Goal: Task Accomplishment & Management: Manage account settings

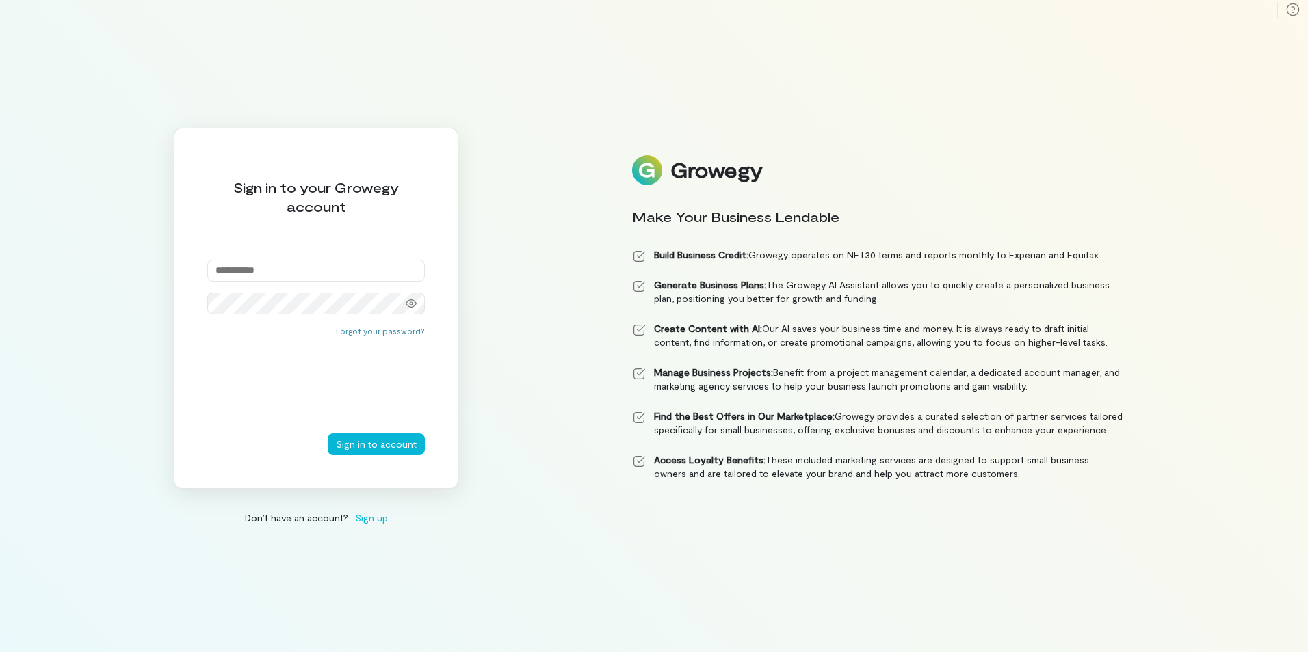
click at [307, 269] on input "email" at bounding box center [315, 271] width 217 height 22
type input "**********"
click at [374, 447] on button "Sign in to account" at bounding box center [376, 445] width 97 height 22
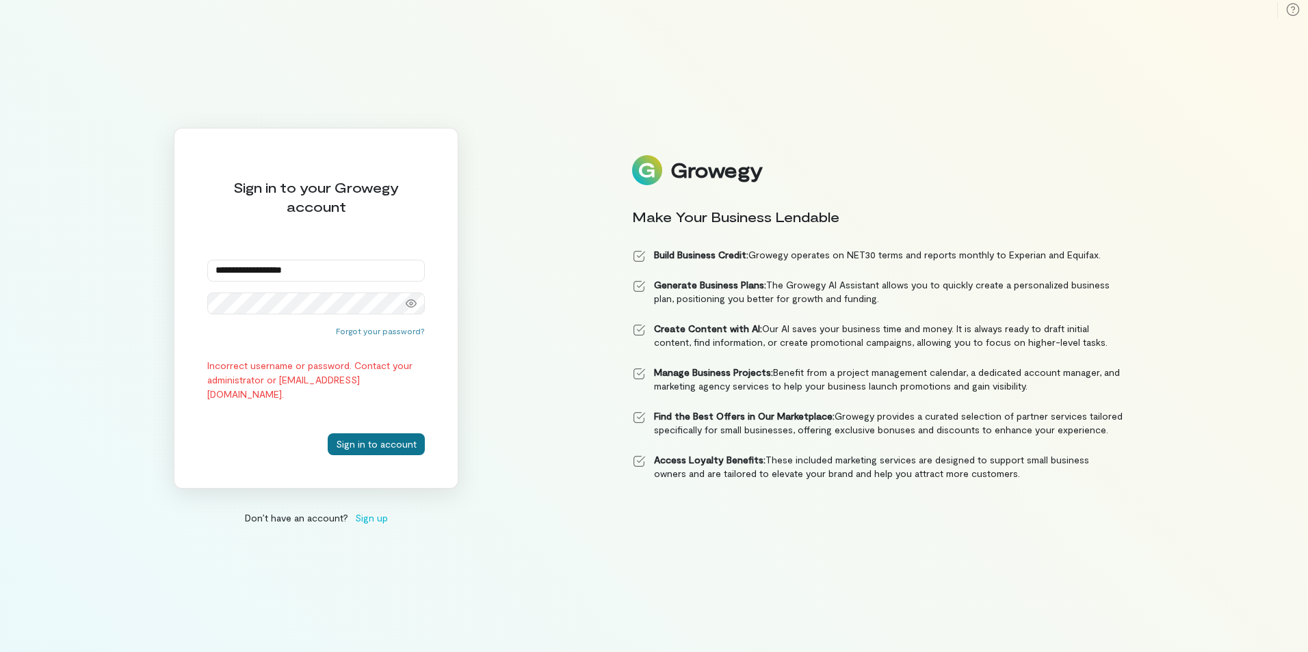
click at [369, 439] on button "Sign in to account" at bounding box center [376, 445] width 97 height 22
click at [323, 265] on input "**********" at bounding box center [315, 271] width 217 height 22
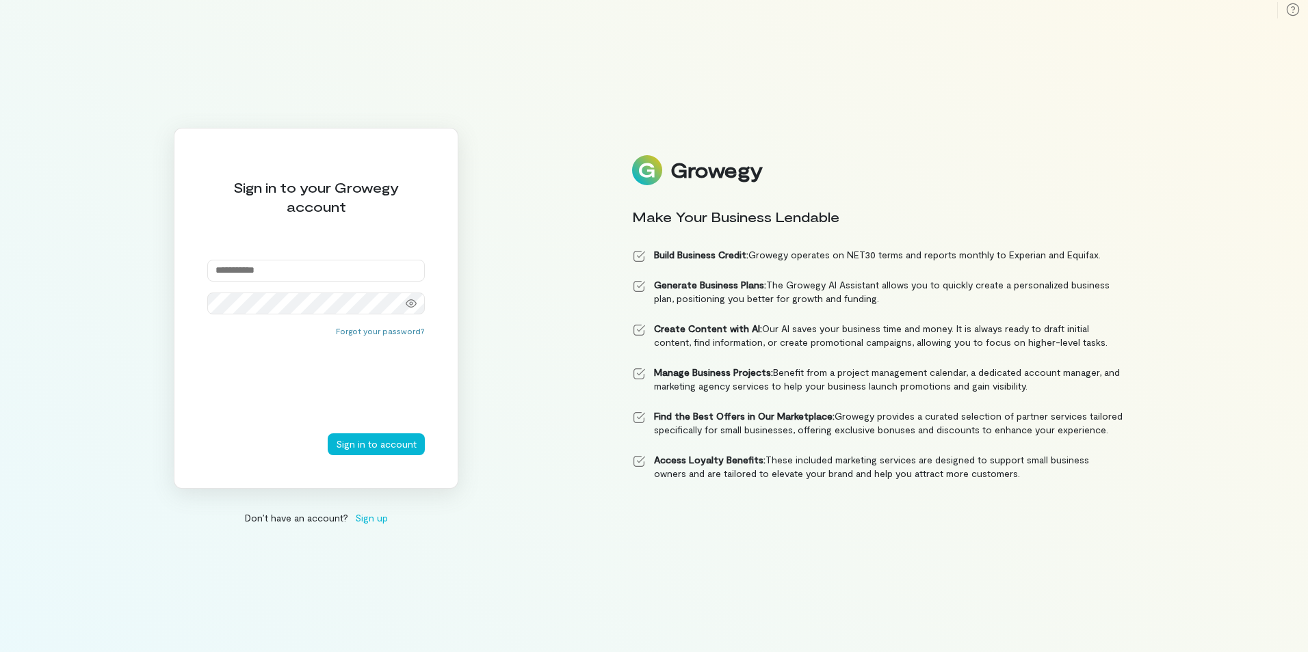
click at [349, 268] on input "email" at bounding box center [315, 271] width 217 height 22
type input "**********"
click at [366, 444] on button "Sign in to account" at bounding box center [376, 445] width 97 height 22
click at [380, 332] on button "Forgot your password?" at bounding box center [380, 331] width 89 height 11
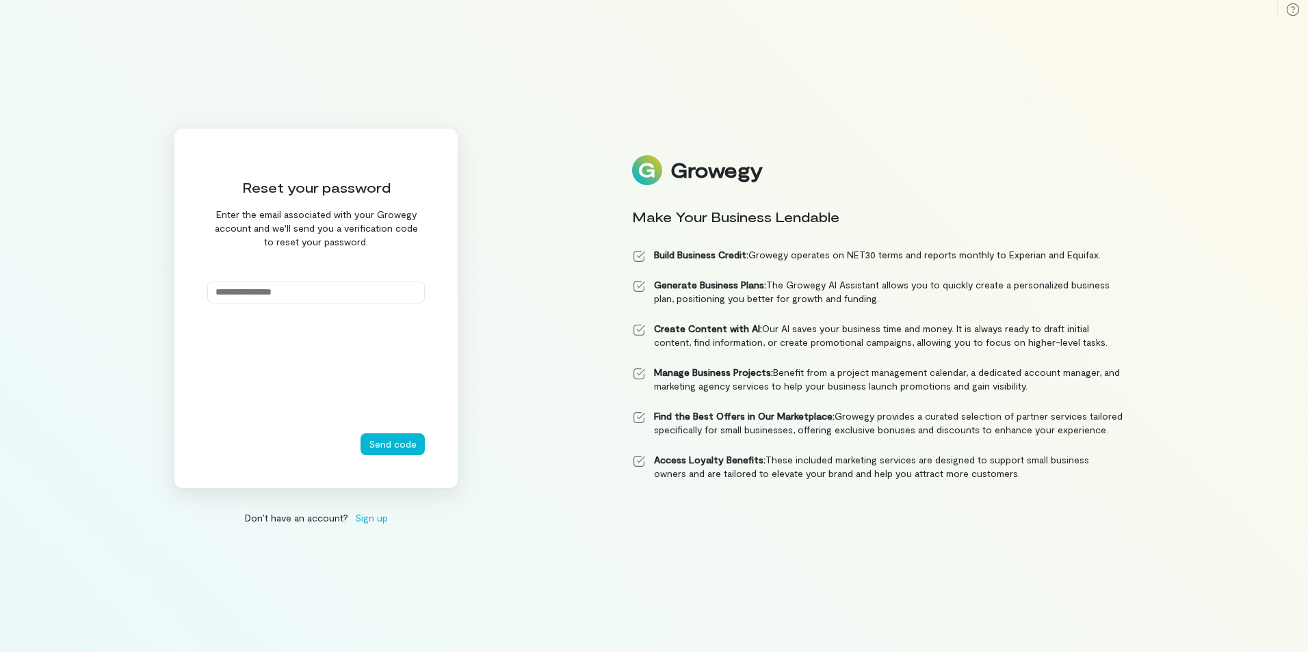
click at [303, 291] on input "email" at bounding box center [315, 293] width 217 height 22
type input "**********"
click at [391, 447] on button "Send code" at bounding box center [392, 445] width 64 height 22
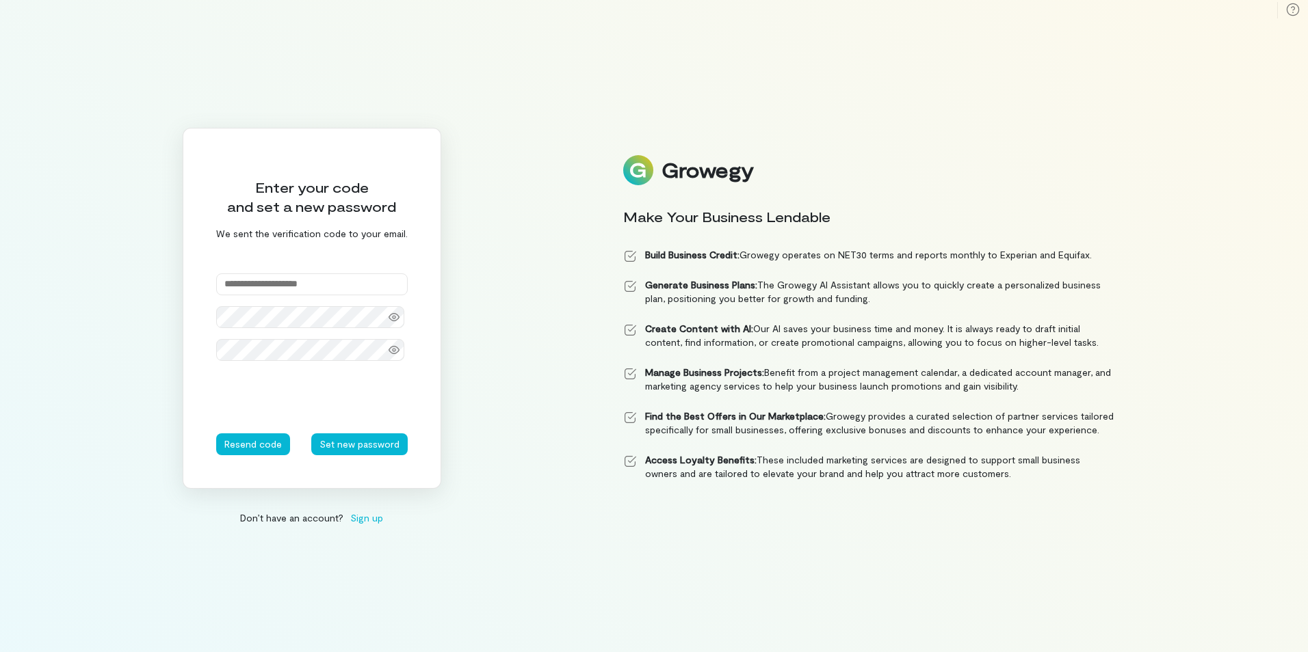
click at [264, 281] on input "text" at bounding box center [311, 285] width 191 height 22
paste input "*********"
type input "******"
click at [242, 315] on div "****** Code must contain 6 digits" at bounding box center [311, 324] width 191 height 100
click at [392, 325] on icon at bounding box center [393, 329] width 11 height 11
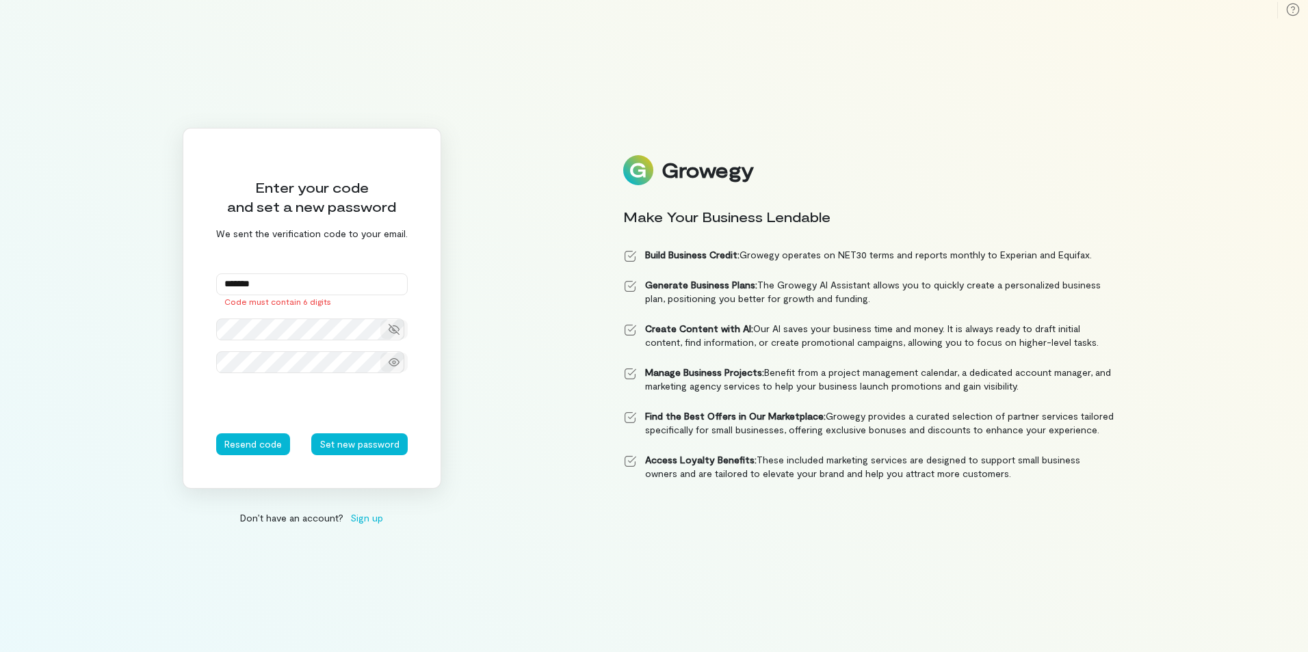
click at [389, 362] on icon at bounding box center [393, 362] width 11 height 11
drag, startPoint x: 290, startPoint y: 285, endPoint x: 167, endPoint y: 283, distance: 123.1
click at [167, 283] on div "Enter your code and set a new password We sent the verification code to your em…" at bounding box center [654, 326] width 1308 height 652
type input "******"
click at [374, 445] on button "Set new password" at bounding box center [359, 445] width 96 height 22
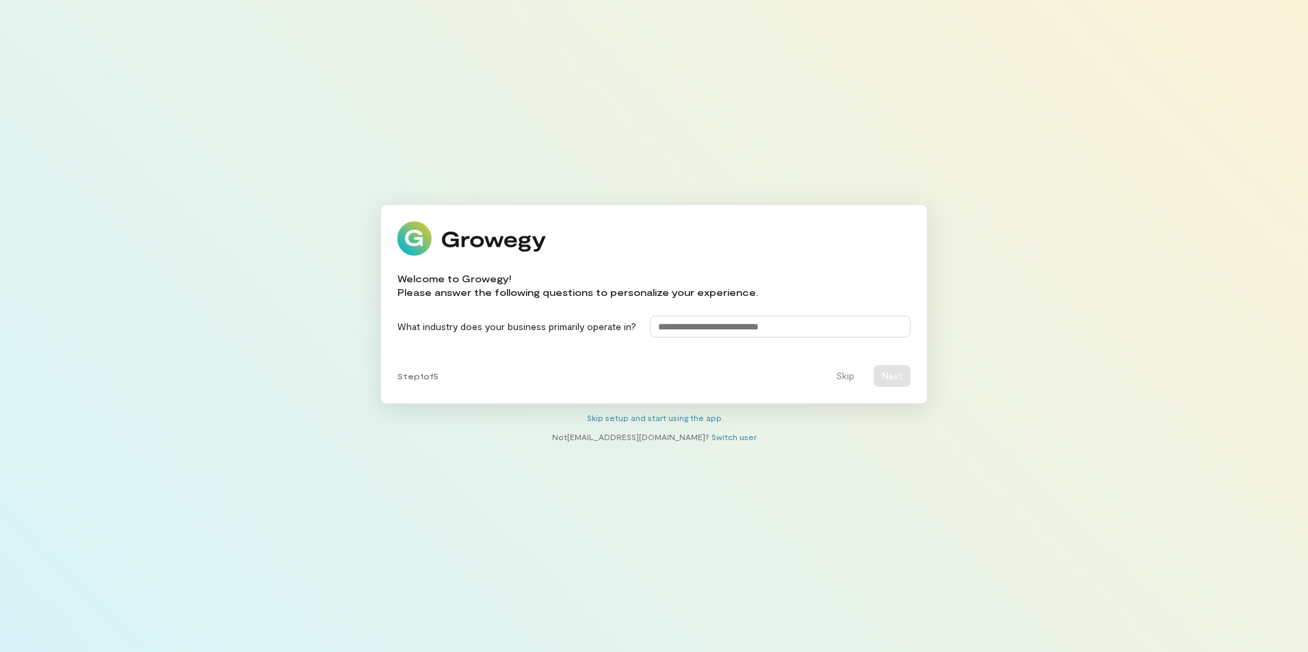
click at [715, 332] on input at bounding box center [780, 327] width 261 height 22
click at [847, 372] on button "Skip" at bounding box center [845, 376] width 35 height 22
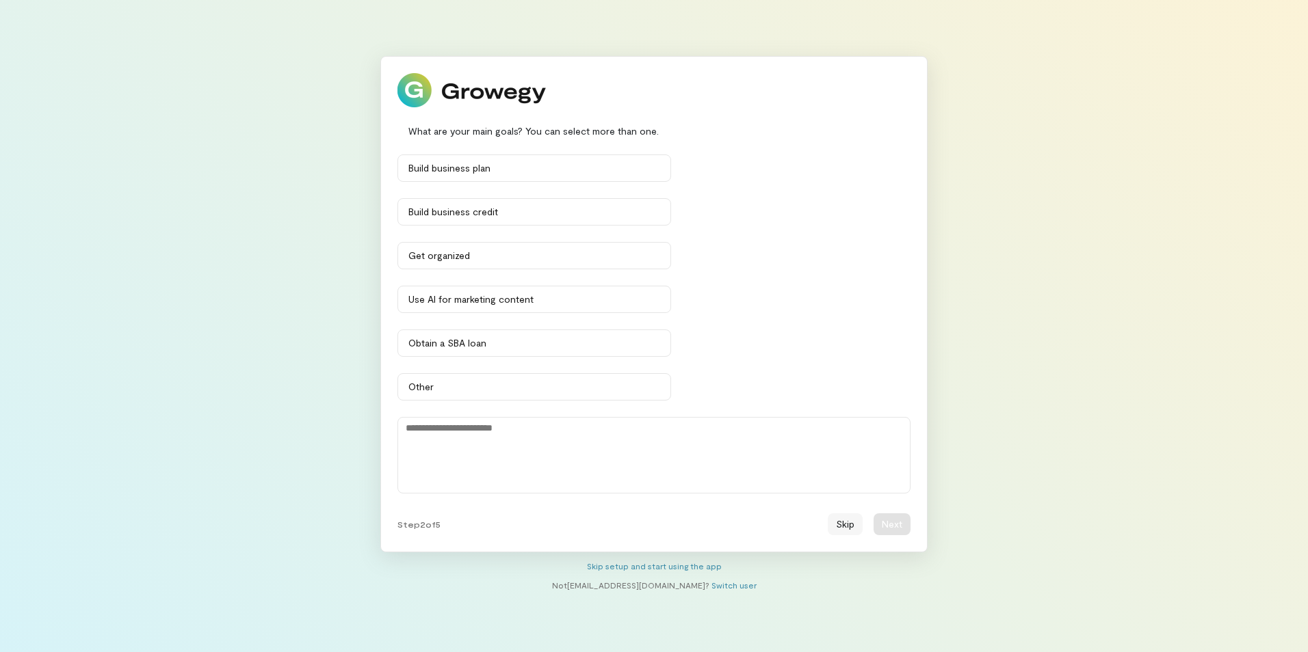
click at [840, 525] on button "Skip" at bounding box center [845, 525] width 35 height 22
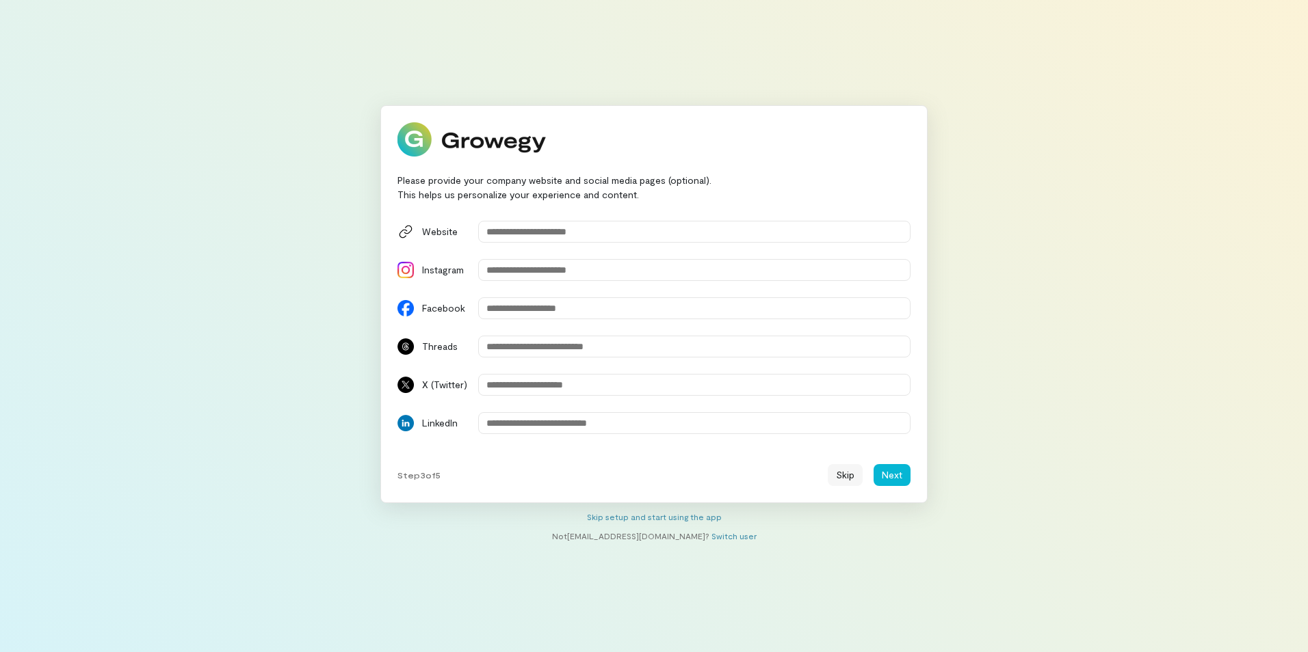
click at [840, 477] on button "Skip" at bounding box center [845, 475] width 35 height 22
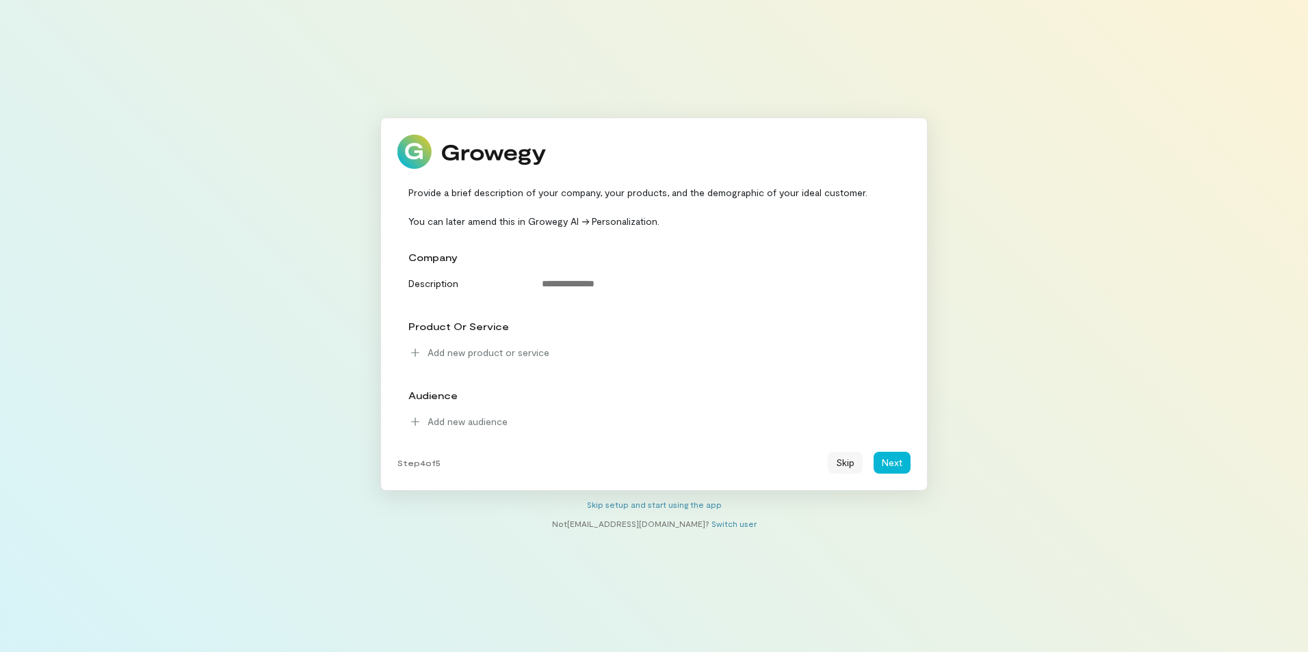
click at [842, 466] on button "Skip" at bounding box center [845, 463] width 35 height 22
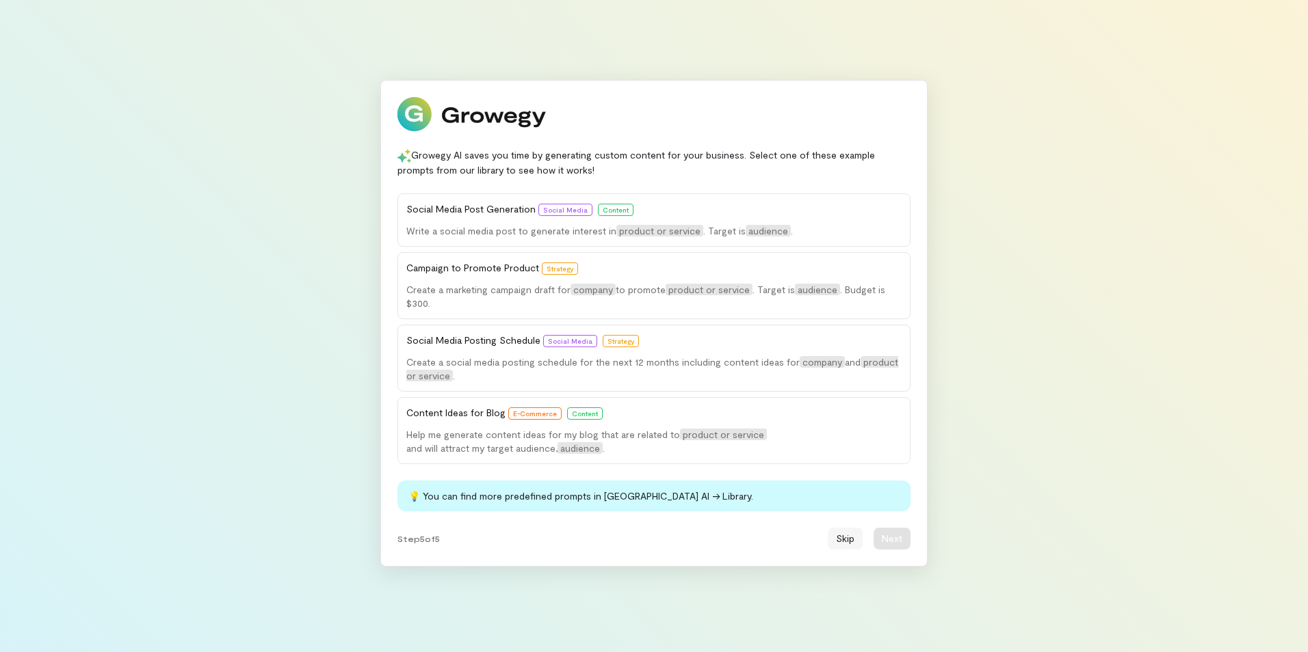
click at [841, 537] on button "Skip" at bounding box center [845, 539] width 35 height 22
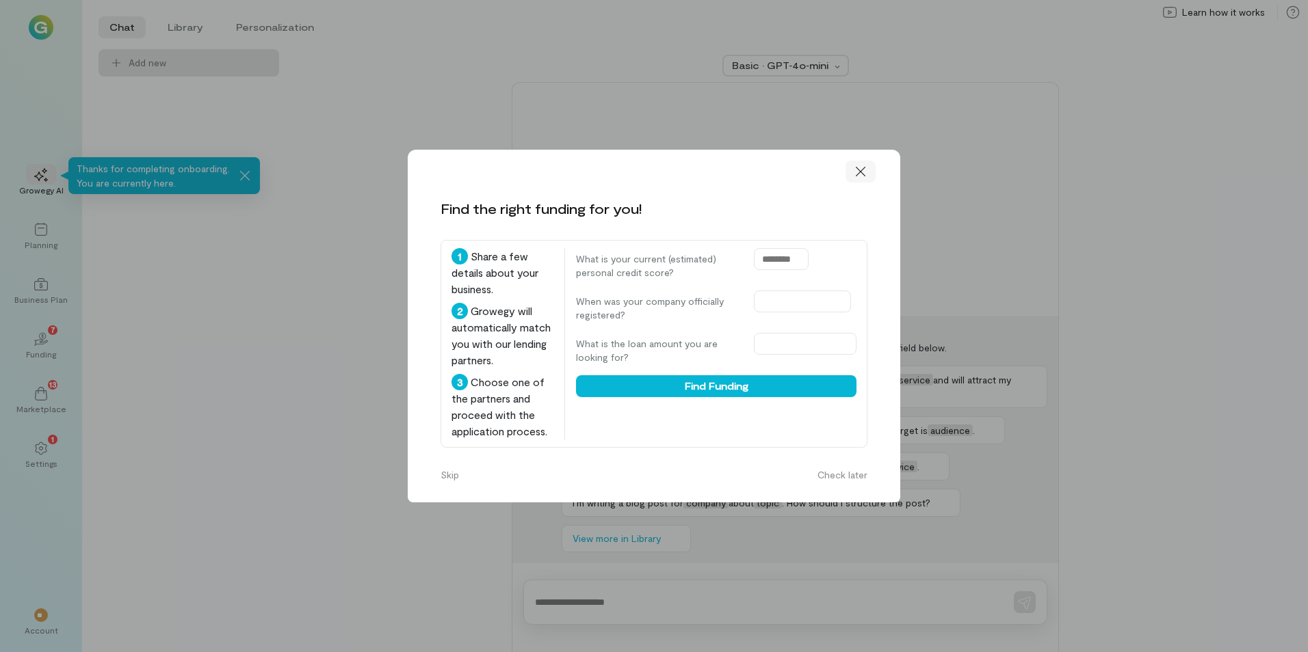
click at [861, 168] on icon at bounding box center [861, 172] width 14 height 14
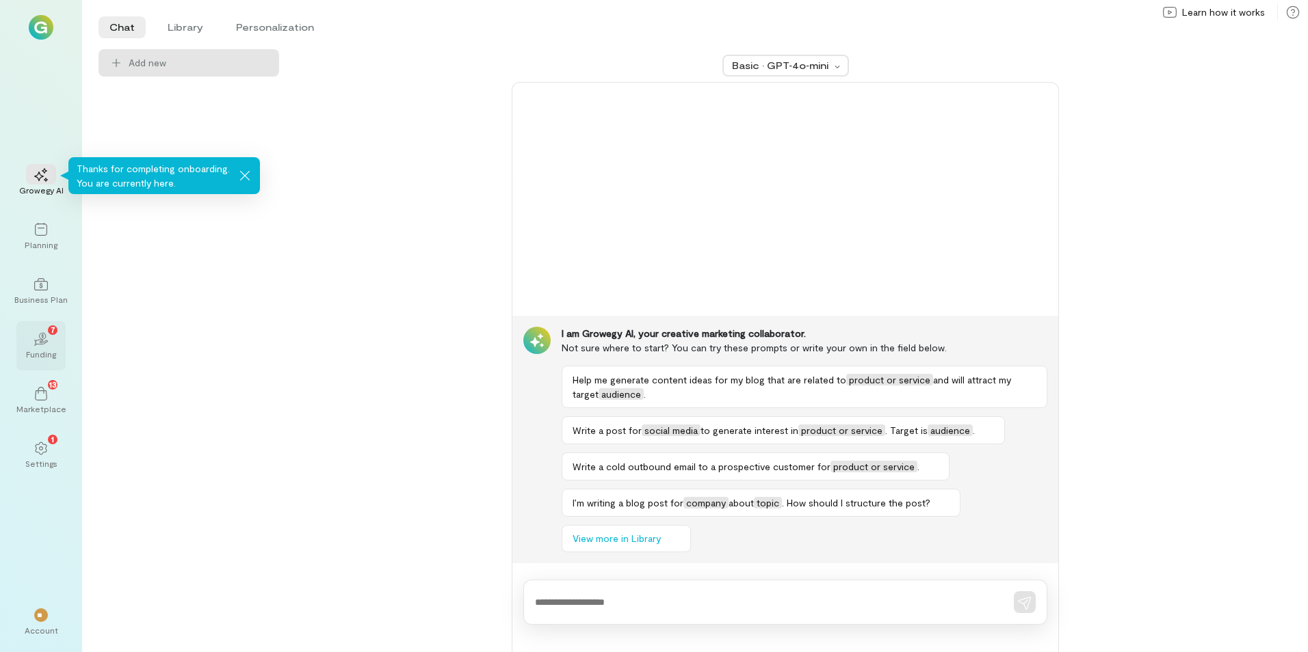
click at [41, 347] on div "02 7" at bounding box center [41, 338] width 30 height 21
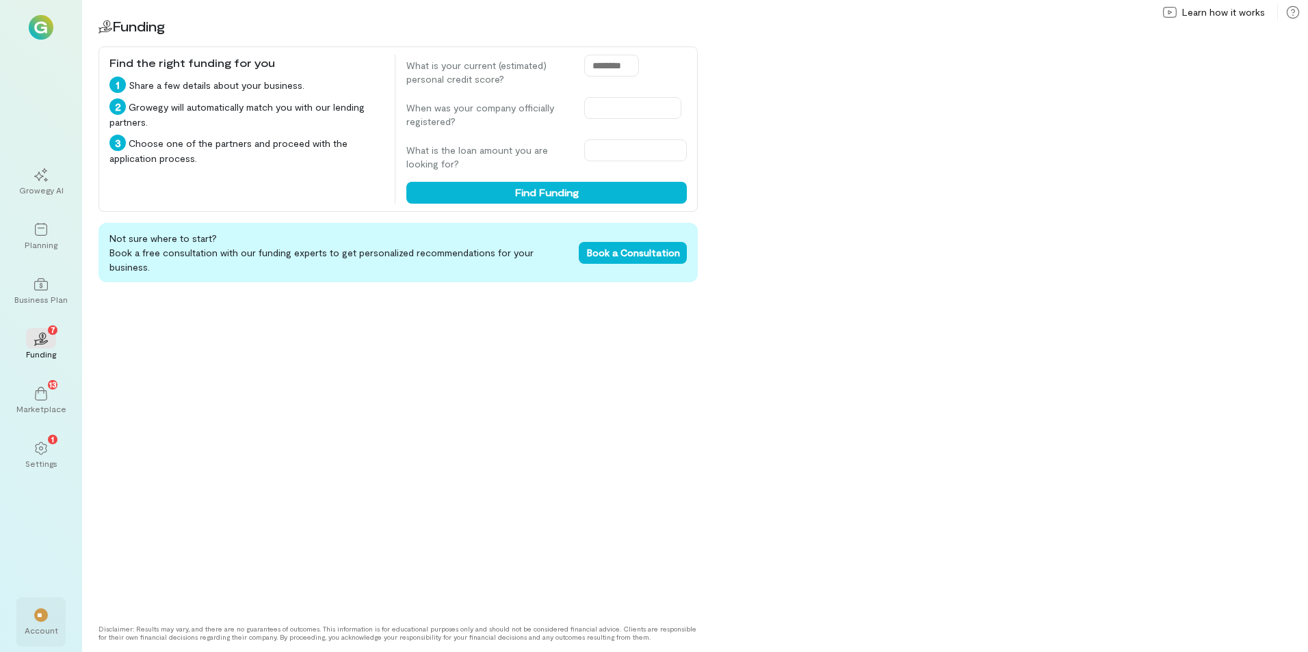
click at [42, 624] on div "**" at bounding box center [41, 615] width 30 height 21
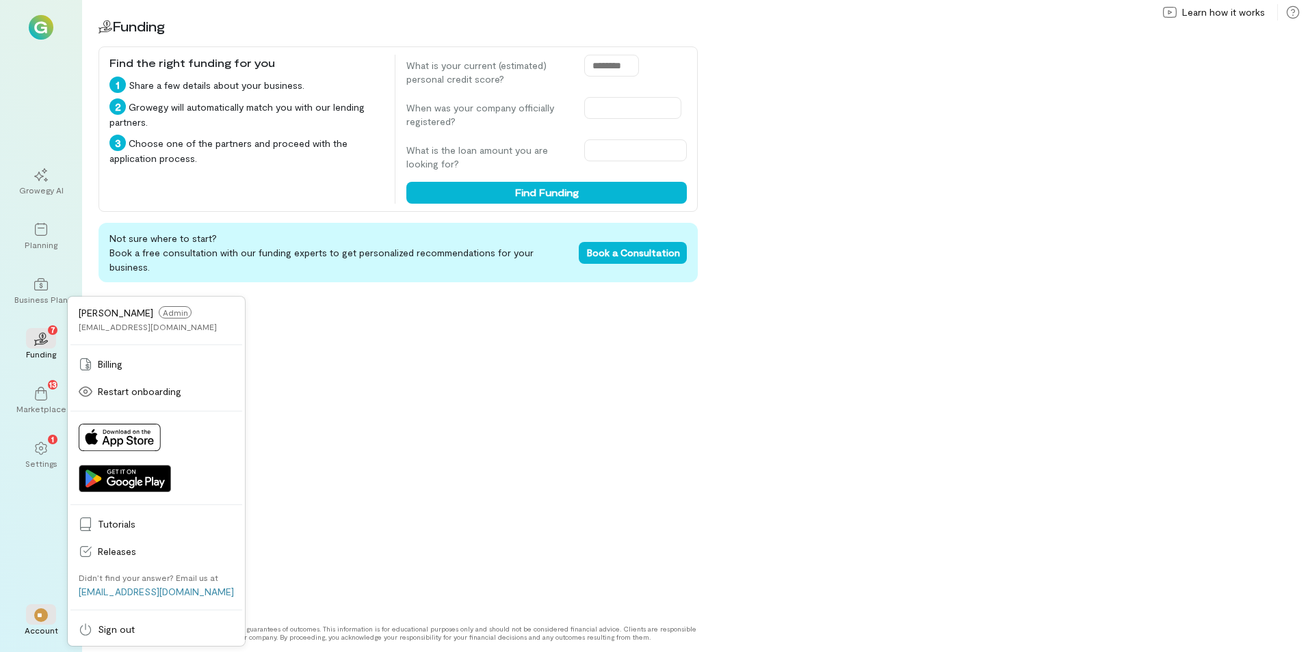
click at [99, 327] on div "[EMAIL_ADDRESS][DOMAIN_NAME]" at bounding box center [148, 326] width 138 height 11
click at [38, 453] on icon at bounding box center [41, 449] width 14 height 14
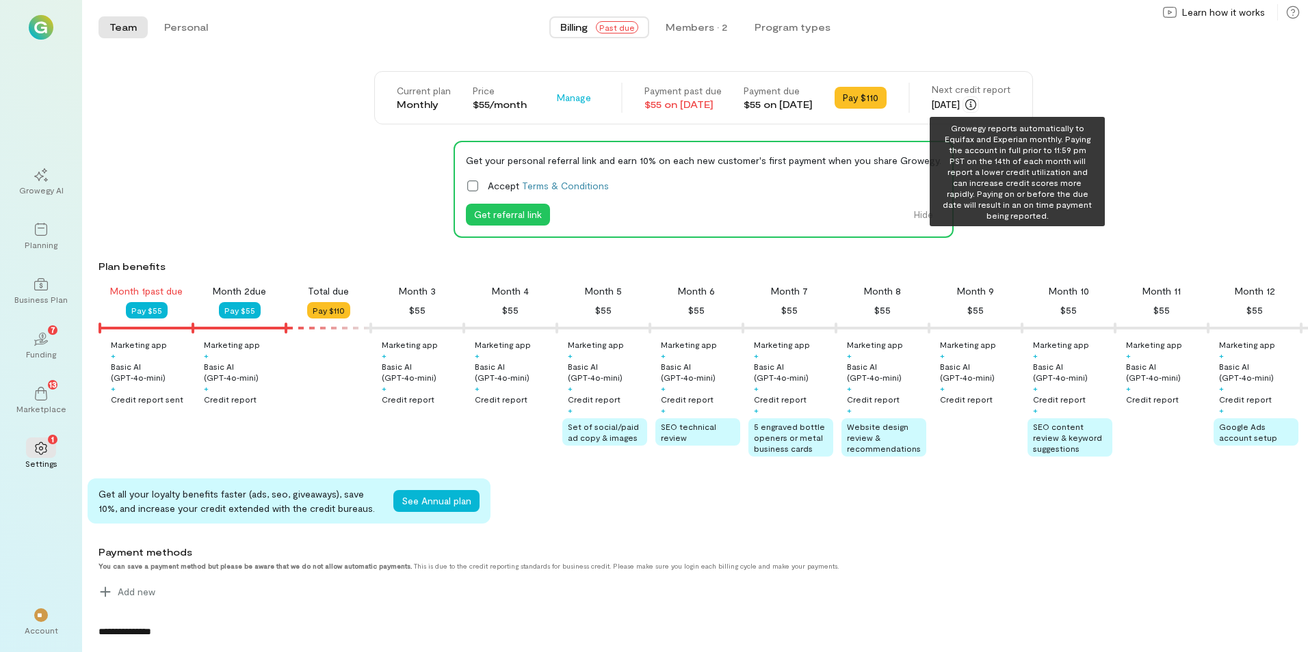
click at [976, 104] on icon "button" at bounding box center [970, 104] width 11 height 11
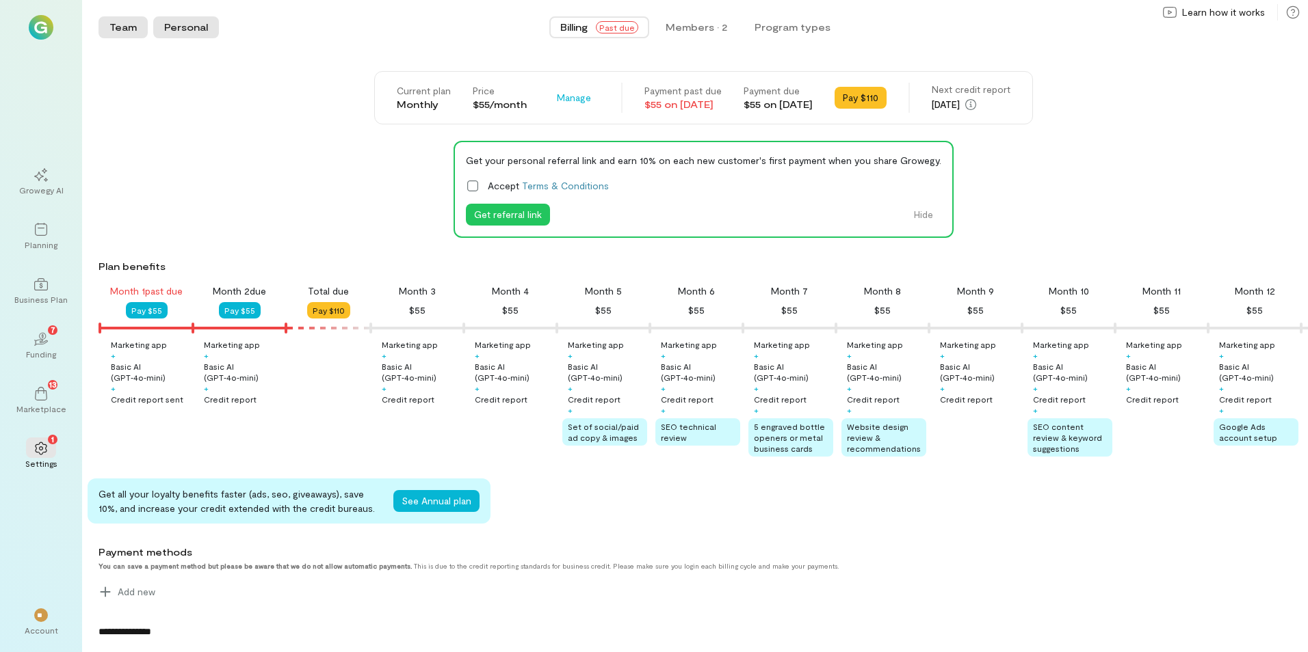
click at [191, 23] on button "Personal" at bounding box center [186, 27] width 66 height 22
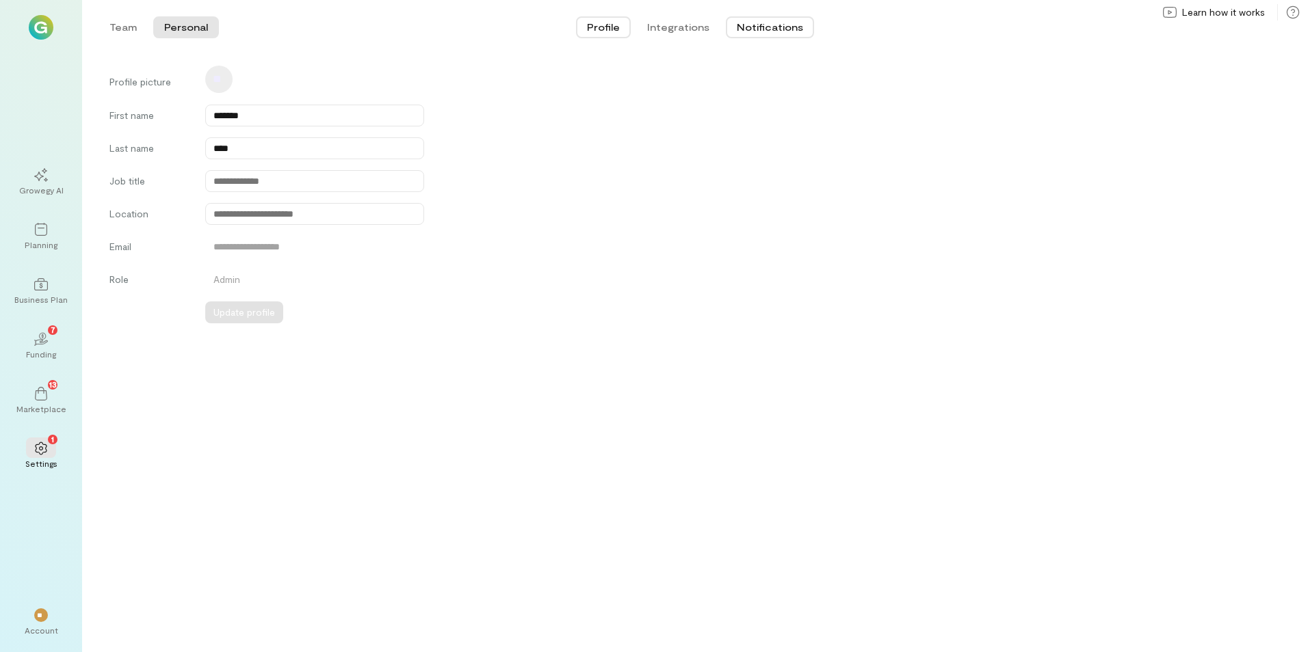
click at [761, 31] on button "Notifications" at bounding box center [770, 27] width 88 height 22
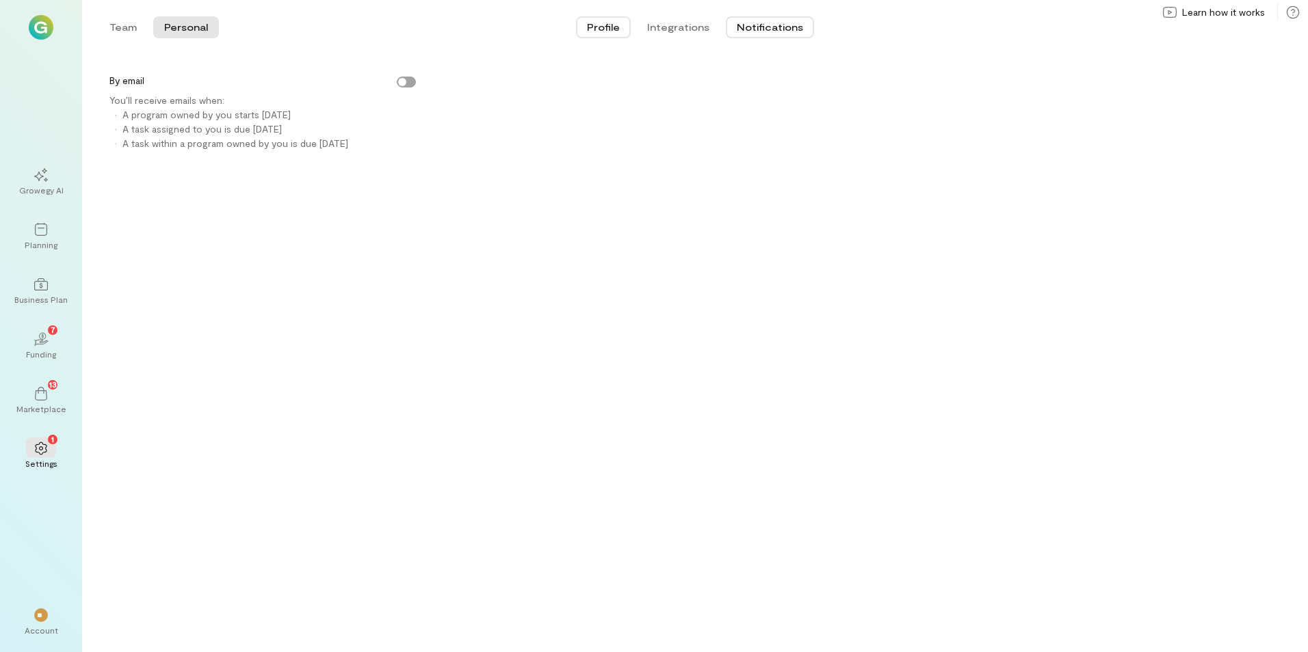
click at [599, 25] on button "Profile" at bounding box center [603, 27] width 55 height 22
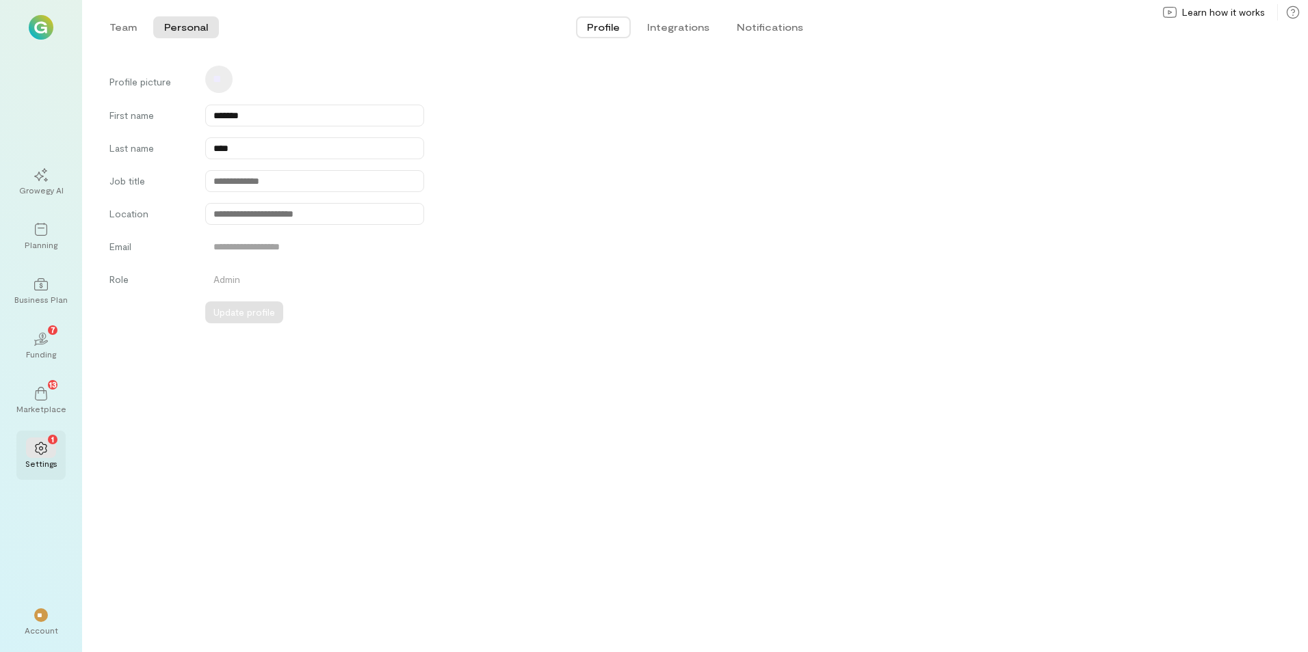
click at [44, 447] on icon at bounding box center [41, 449] width 14 height 14
click at [38, 628] on div "Account" at bounding box center [42, 630] width 34 height 11
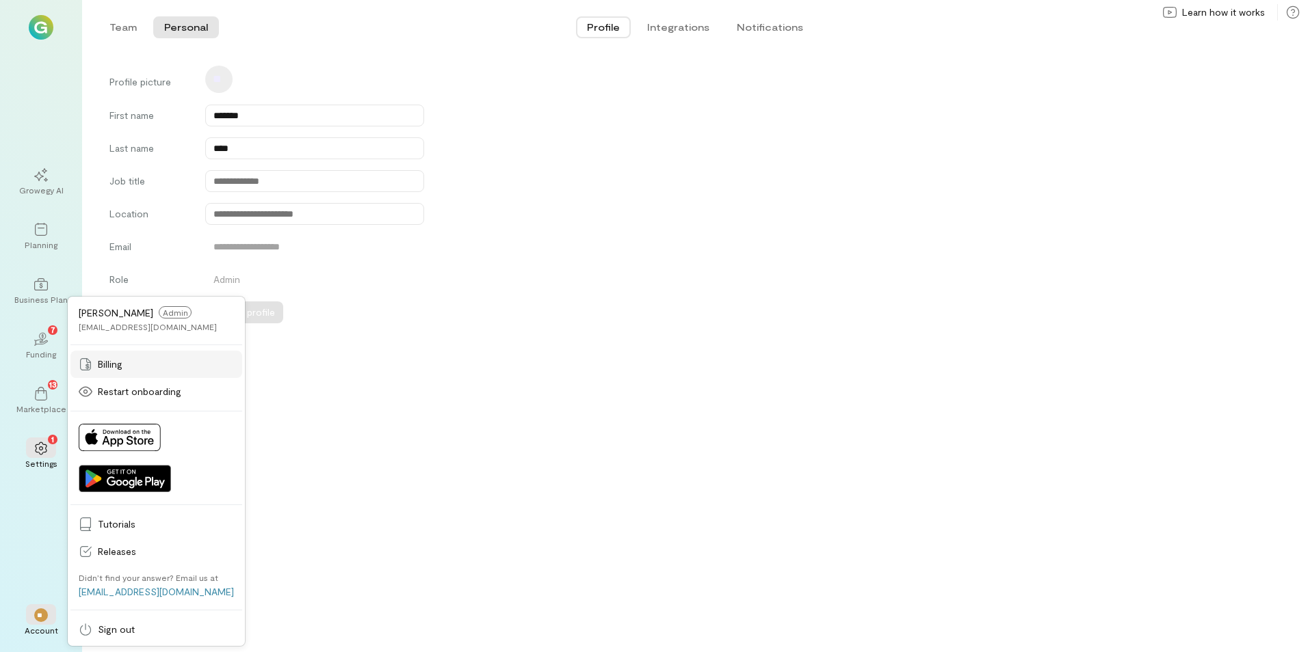
click at [115, 364] on span "Billing" at bounding box center [166, 365] width 136 height 14
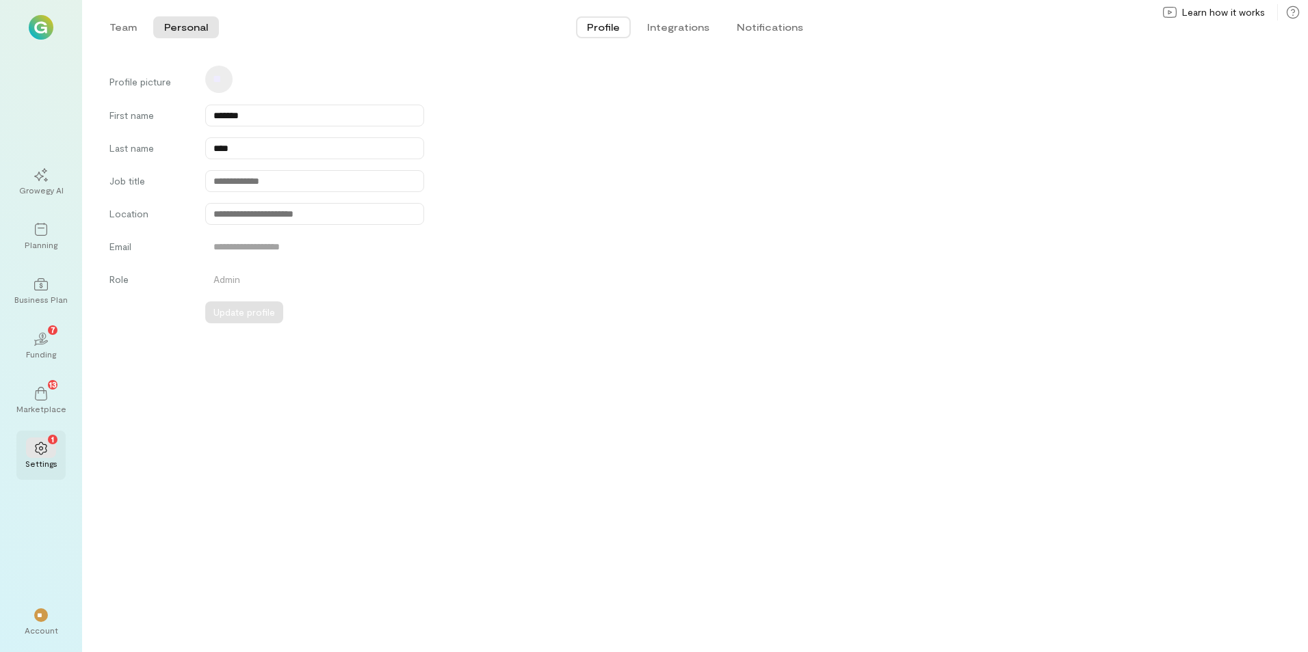
click at [33, 451] on div "1" at bounding box center [41, 448] width 30 height 21
click at [23, 443] on div "1 Settings" at bounding box center [40, 455] width 49 height 49
click at [132, 21] on button "Team" at bounding box center [122, 27] width 49 height 22
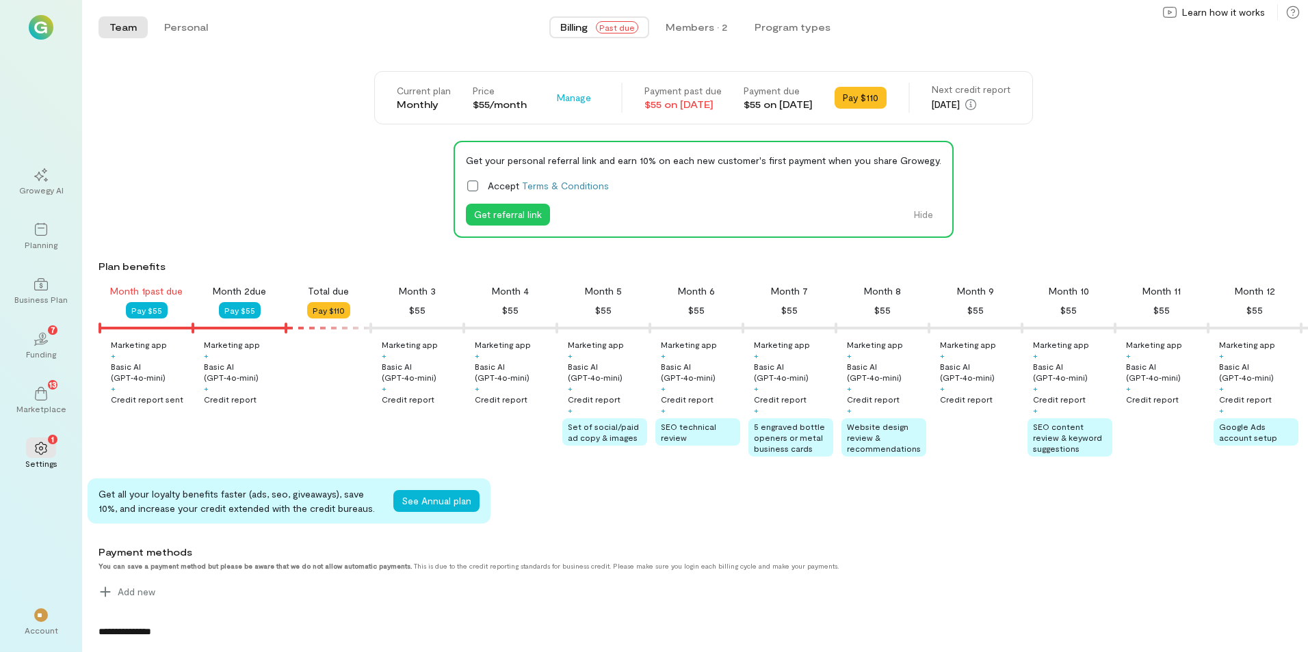
scroll to position [0, 47]
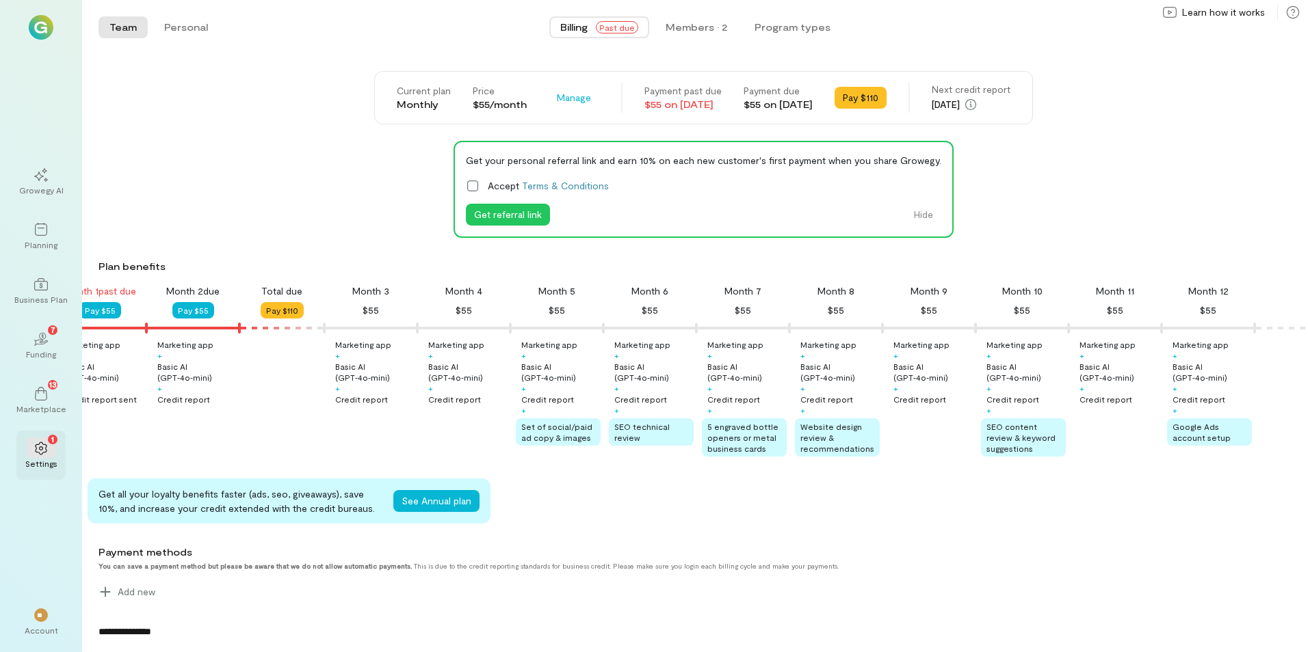
click at [40, 465] on div "Settings" at bounding box center [41, 463] width 32 height 11
drag, startPoint x: 472, startPoint y: 478, endPoint x: 237, endPoint y: 478, distance: 234.6
click at [237, 478] on div "Current plan Monthly Price $55/month Manage Payment past due $55 on [DATE] Paym…" at bounding box center [702, 510] width 1209 height 879
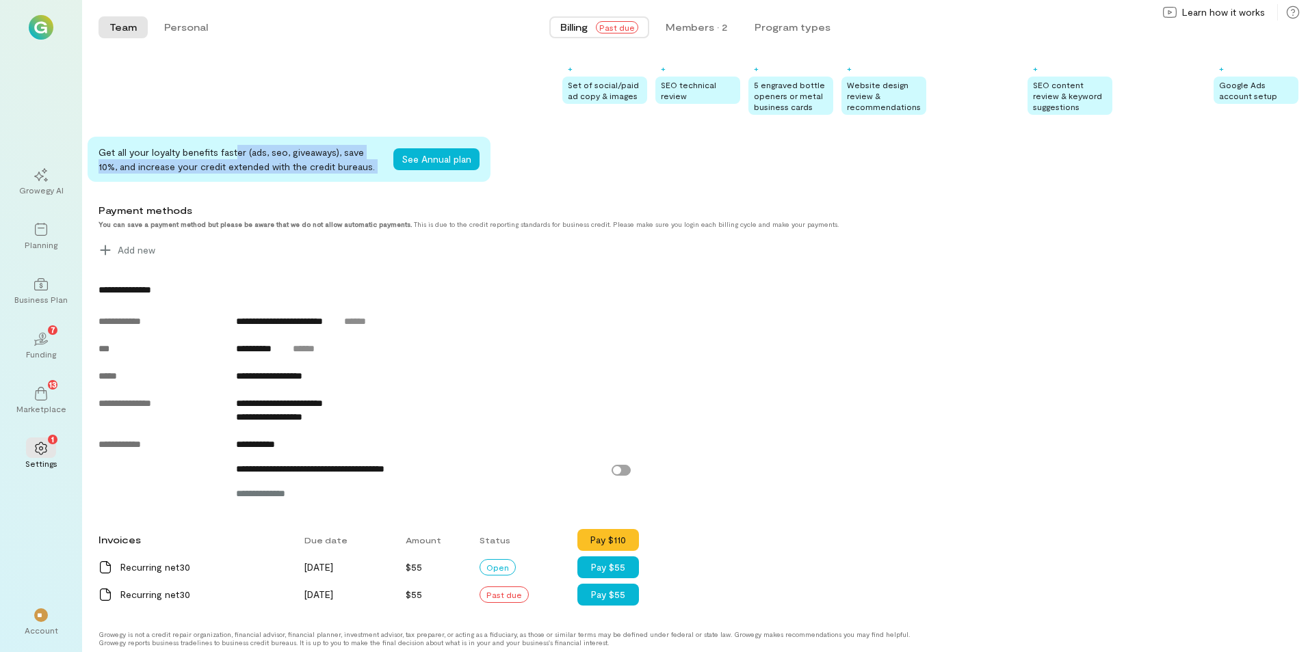
scroll to position [358, 0]
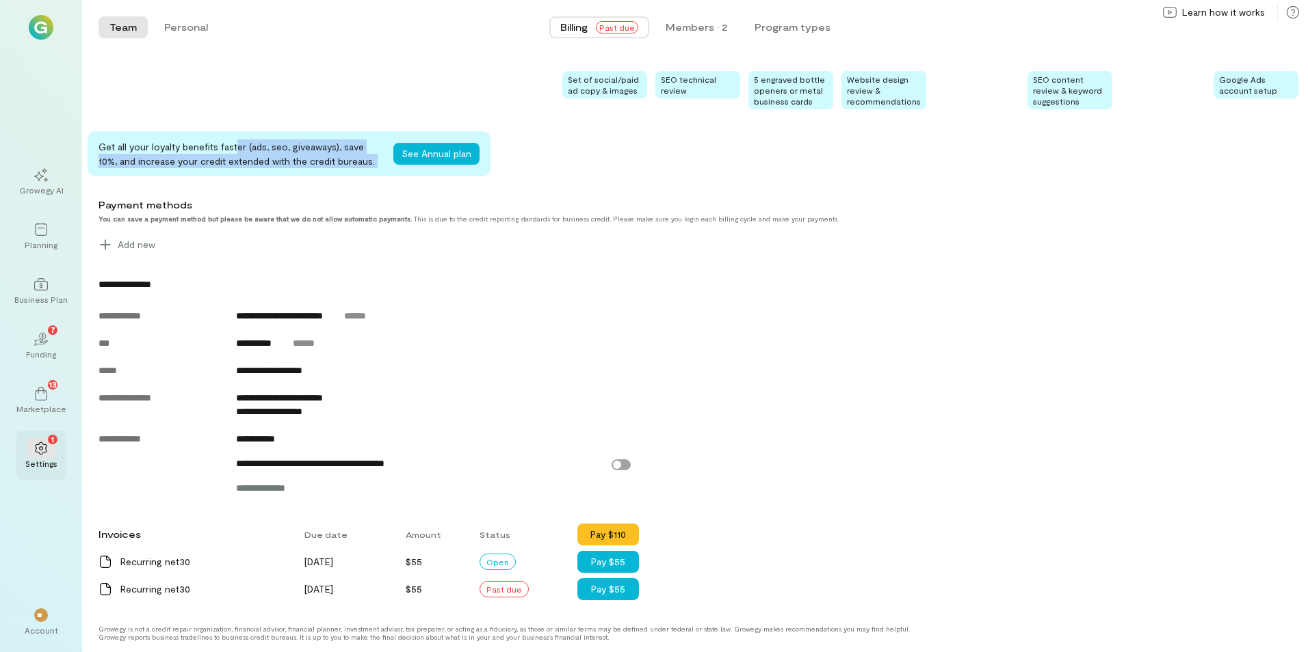
click at [41, 464] on div "Settings" at bounding box center [41, 463] width 32 height 11
click at [43, 387] on icon at bounding box center [41, 394] width 14 height 14
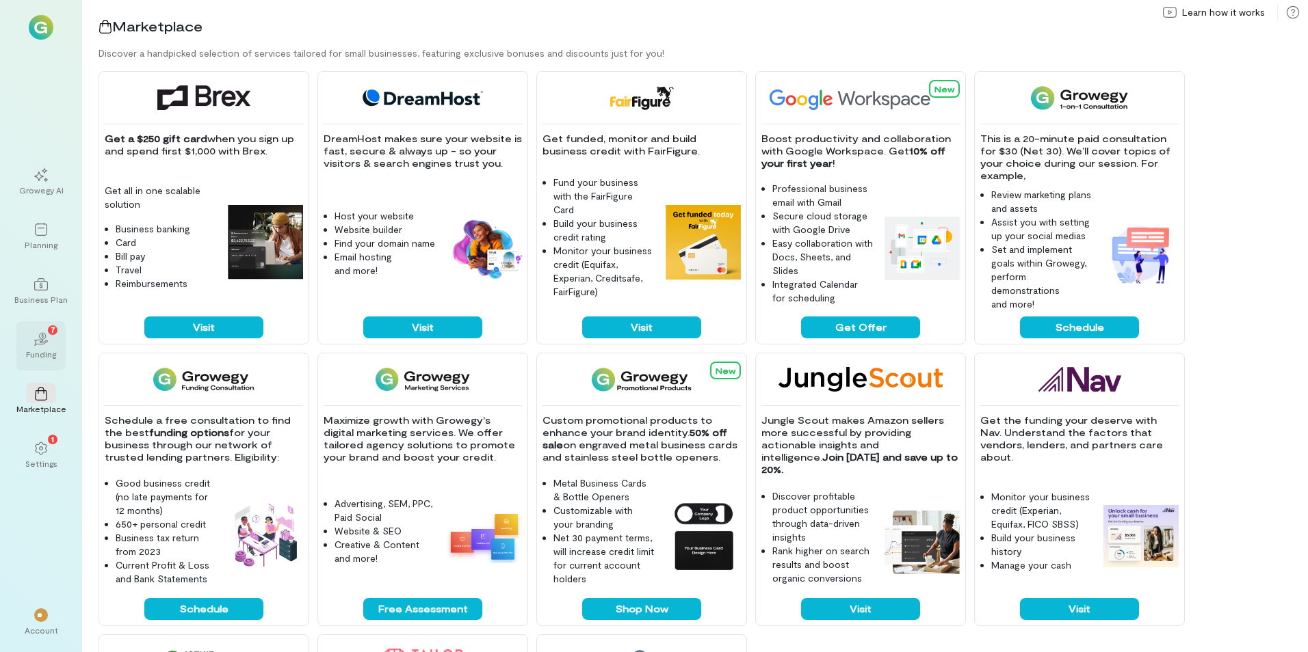
click at [45, 345] on icon "02" at bounding box center [41, 339] width 14 height 14
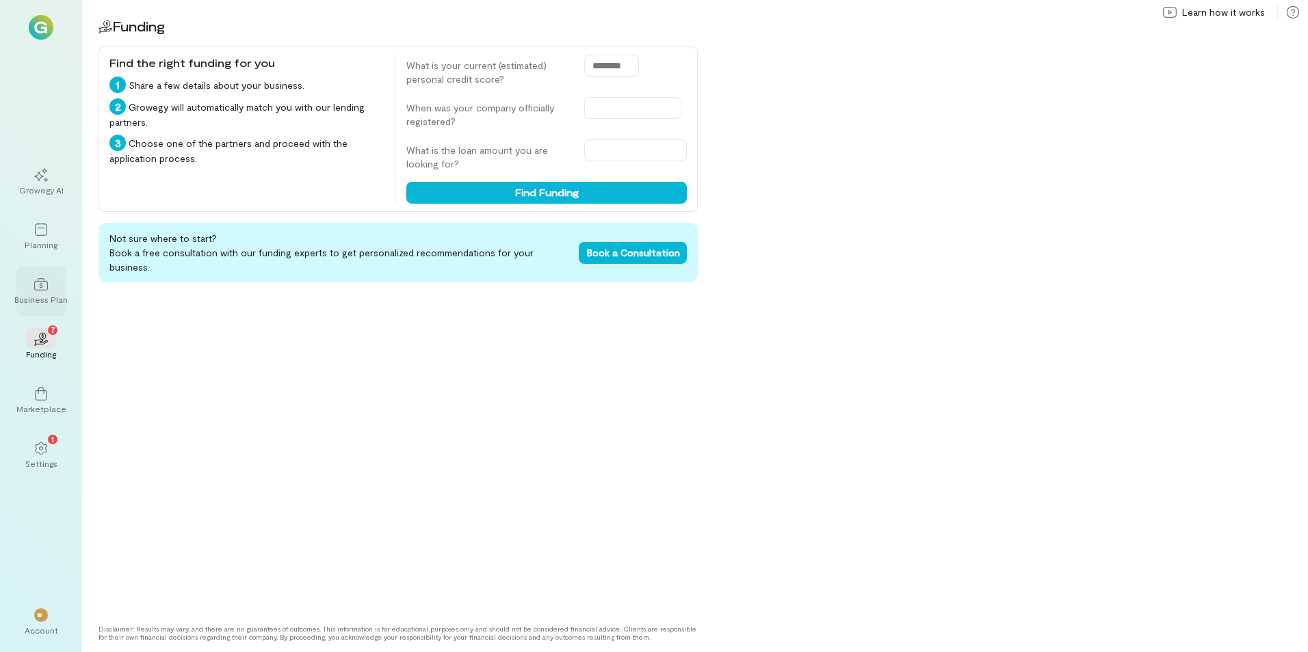
click at [43, 296] on div "Business Plan" at bounding box center [40, 299] width 53 height 11
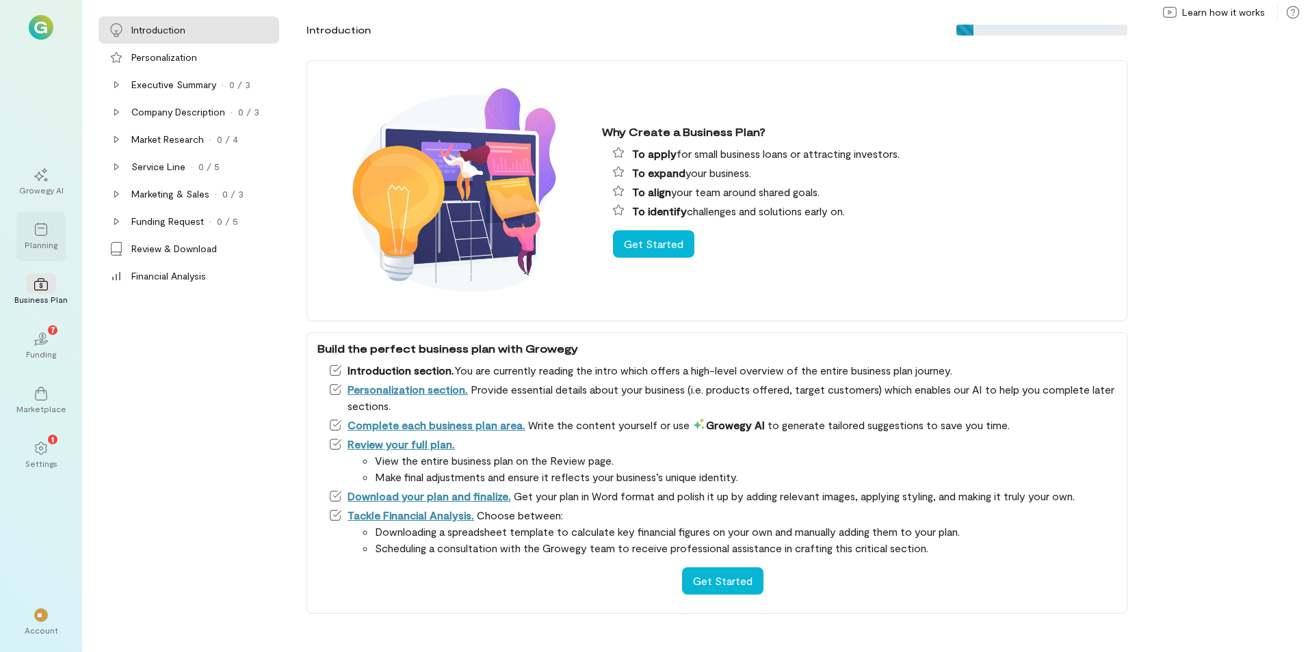
click at [40, 246] on div "Planning" at bounding box center [41, 244] width 33 height 11
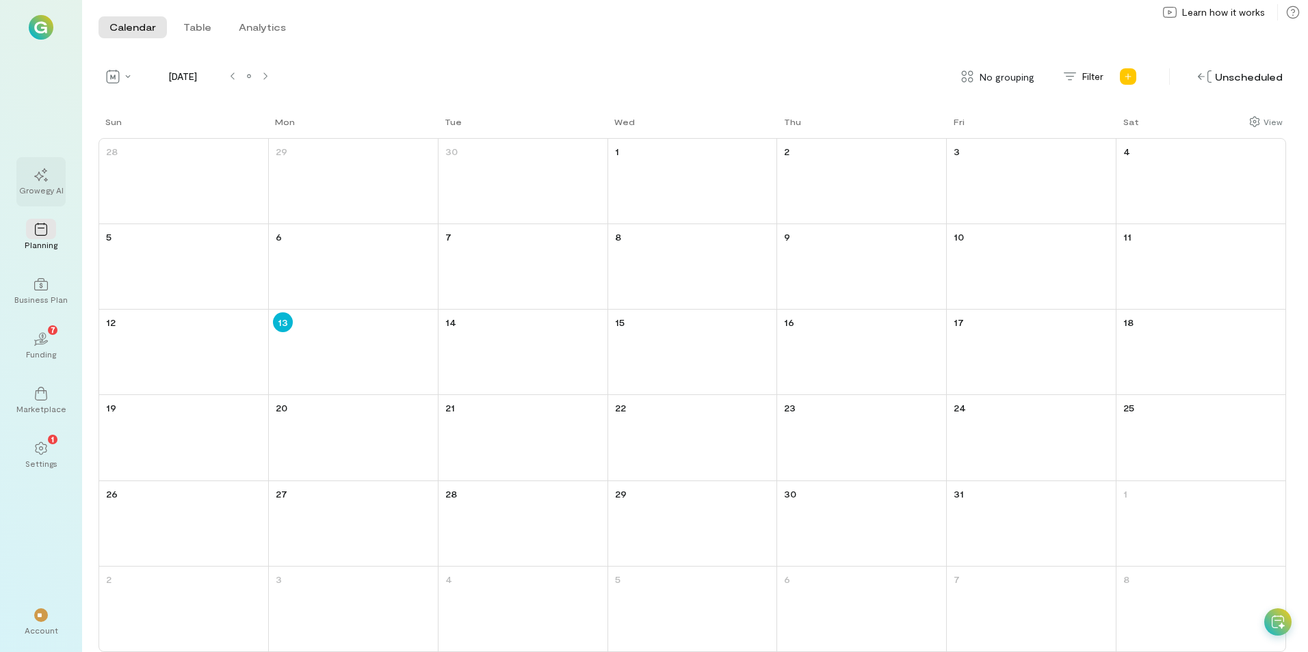
click at [40, 187] on div "Growegy AI" at bounding box center [41, 190] width 44 height 11
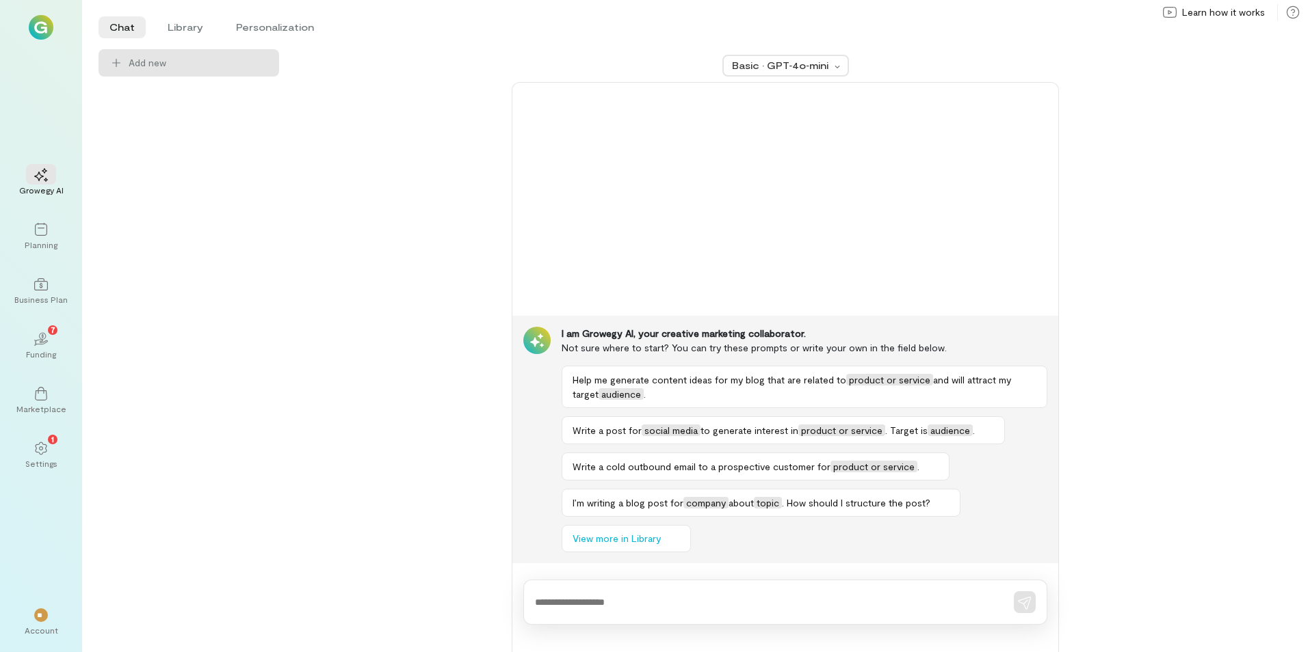
click at [1299, 10] on div "Chat Library Personalization Add new Basic · GPT‑4o‑mini I am Growegy AI, your …" at bounding box center [695, 326] width 1226 height 652
click at [1222, 13] on span "Learn how it works" at bounding box center [1223, 12] width 83 height 14
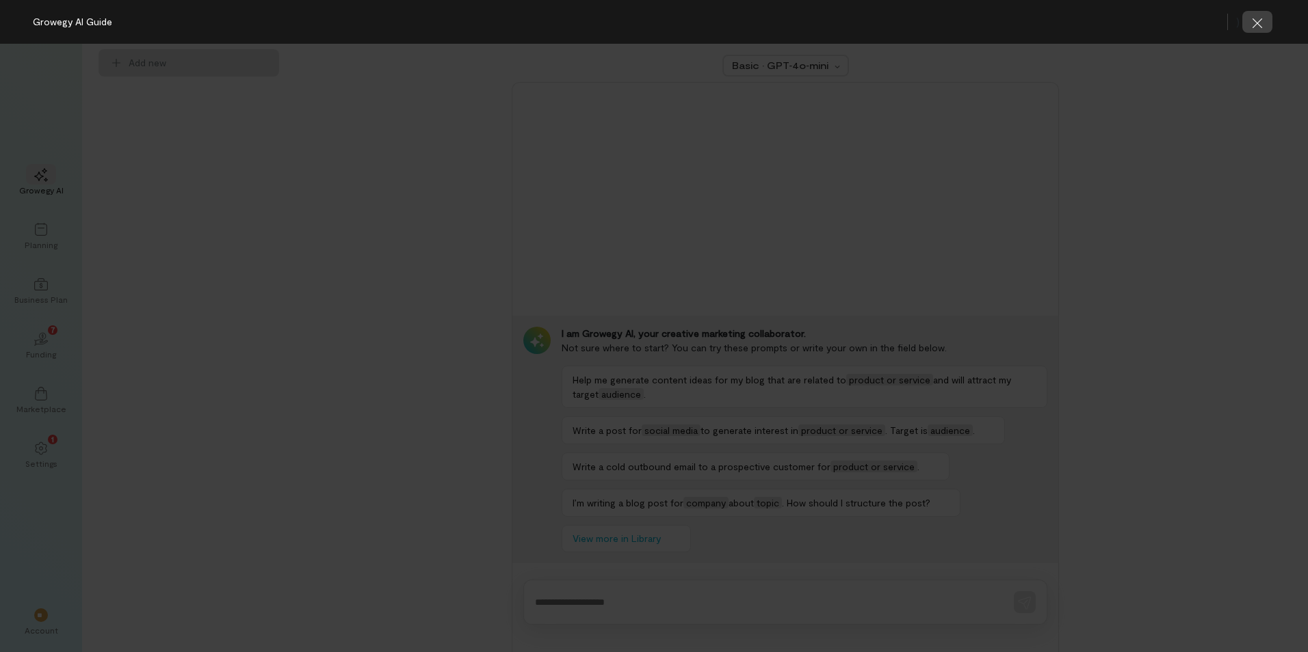
click at [1258, 21] on icon "button" at bounding box center [1257, 23] width 14 height 14
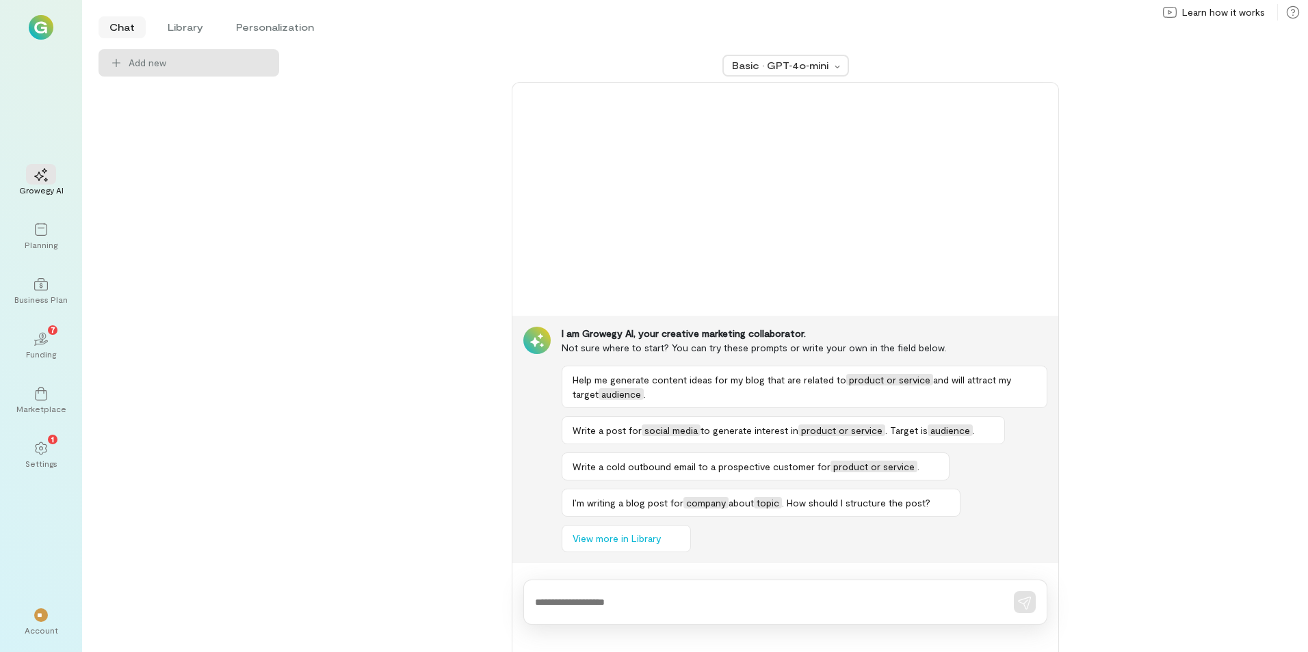
click at [130, 29] on li "Chat" at bounding box center [121, 27] width 47 height 22
click at [122, 29] on li "Chat" at bounding box center [121, 27] width 47 height 22
click at [118, 23] on li "Chat" at bounding box center [121, 27] width 47 height 22
drag, startPoint x: 118, startPoint y: 23, endPoint x: 114, endPoint y: 64, distance: 41.3
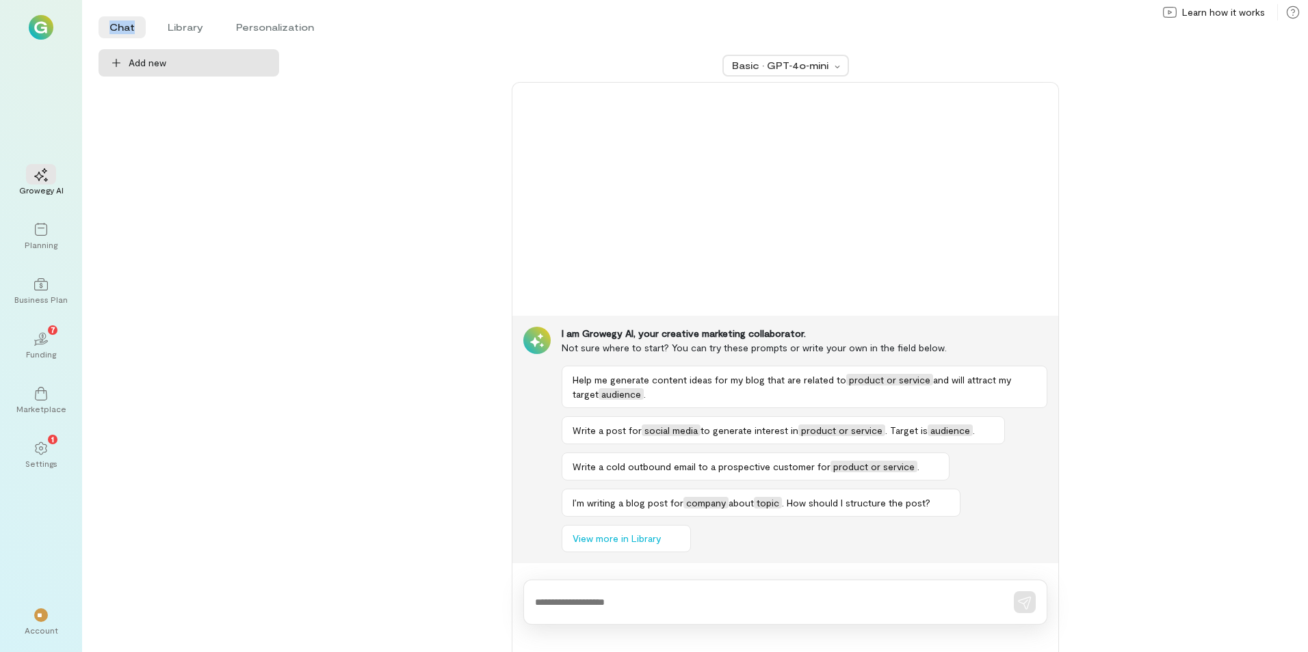
click at [114, 64] on icon at bounding box center [116, 63] width 14 height 14
click at [165, 59] on span "Add new" at bounding box center [199, 63] width 140 height 14
click at [42, 27] on img at bounding box center [41, 27] width 25 height 25
click at [33, 451] on div "1" at bounding box center [41, 448] width 30 height 21
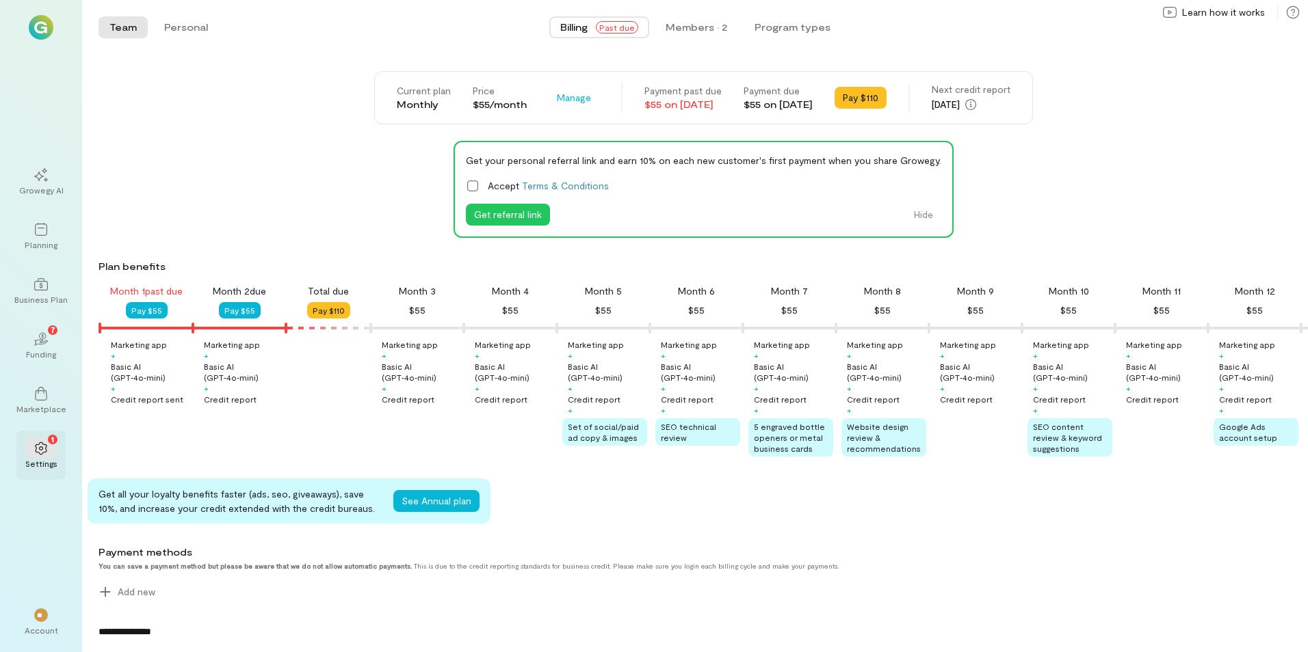
scroll to position [0, 47]
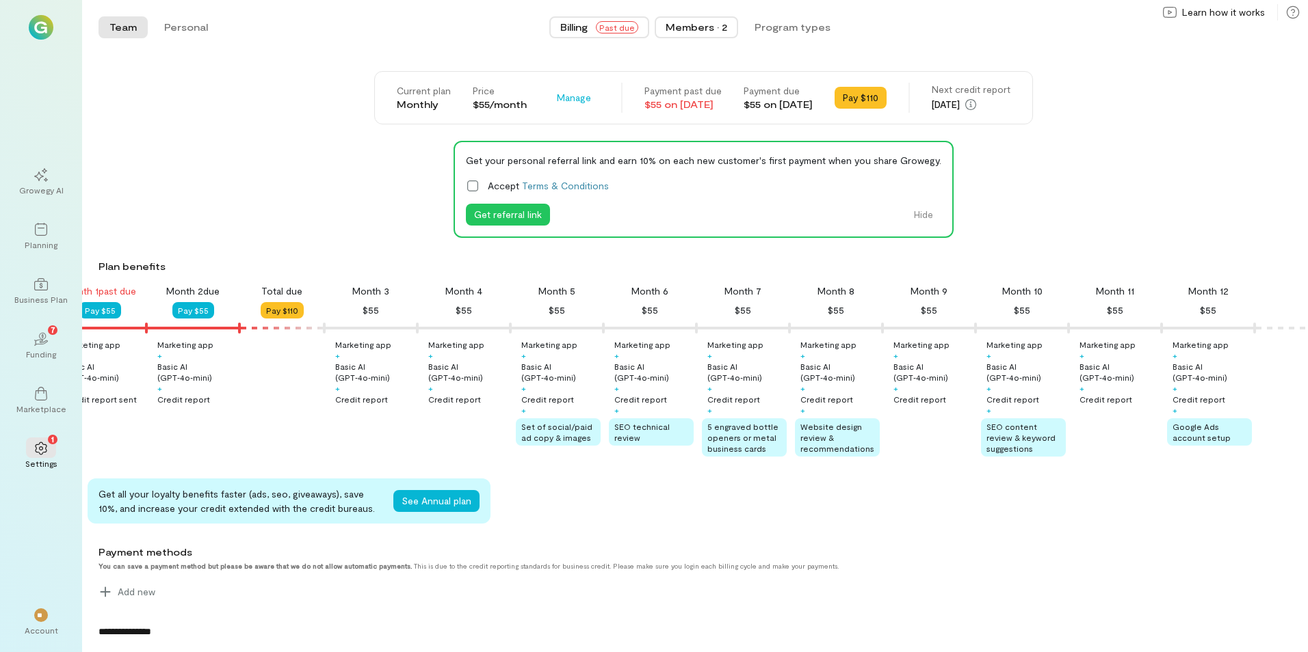
click at [685, 24] on div "Members · 2" at bounding box center [696, 28] width 62 height 14
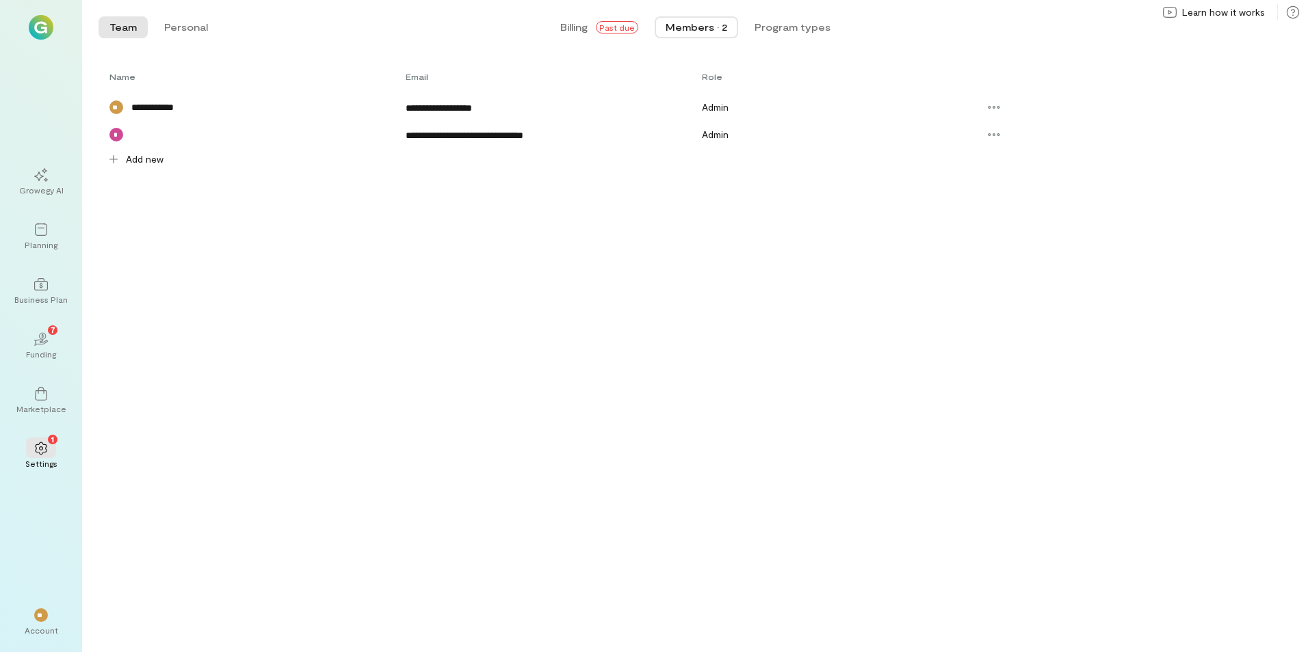
click at [484, 135] on span "**********" at bounding box center [465, 136] width 118 height 10
click at [990, 133] on icon at bounding box center [994, 135] width 14 height 14
click at [870, 268] on div "**********" at bounding box center [695, 359] width 1226 height 587
click at [799, 21] on button "Program types" at bounding box center [792, 27] width 98 height 22
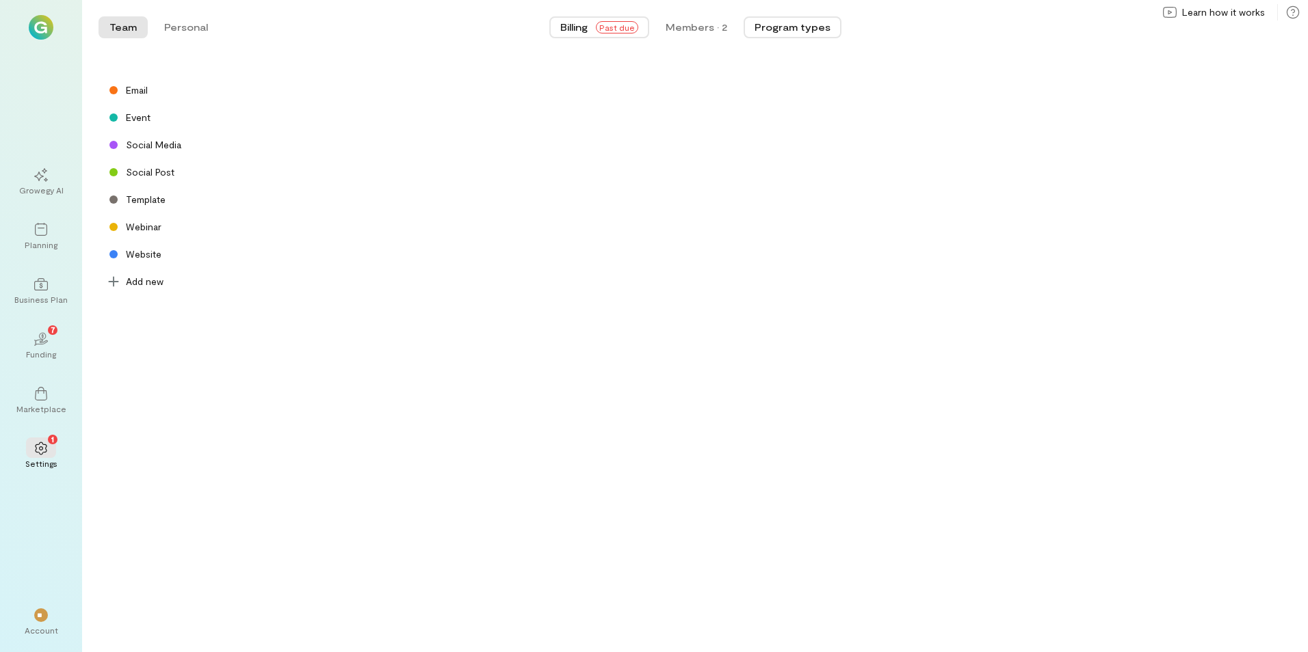
click at [603, 31] on span "Past due" at bounding box center [617, 27] width 42 height 12
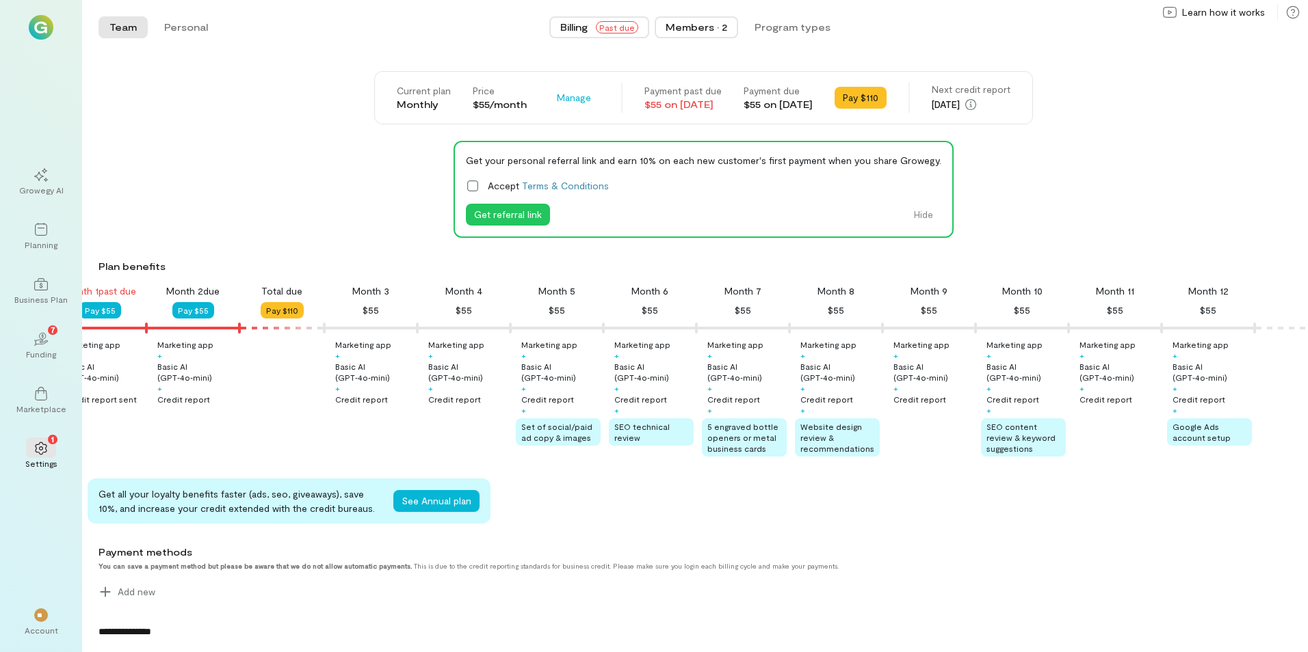
click at [694, 25] on div "Members · 2" at bounding box center [696, 28] width 62 height 14
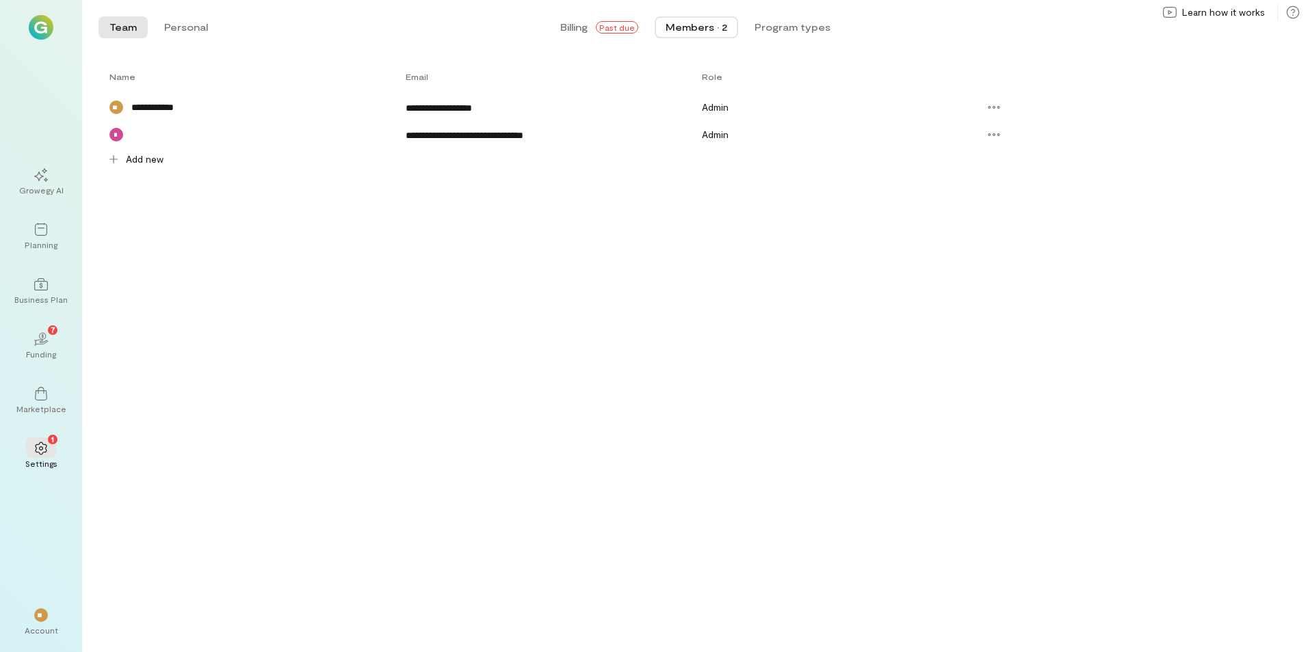
click at [523, 138] on span "**********" at bounding box center [465, 136] width 118 height 10
click at [704, 131] on span "Admin" at bounding box center [715, 135] width 27 height 12
click at [996, 136] on icon at bounding box center [994, 135] width 14 height 14
click at [181, 22] on button "Personal" at bounding box center [186, 27] width 66 height 22
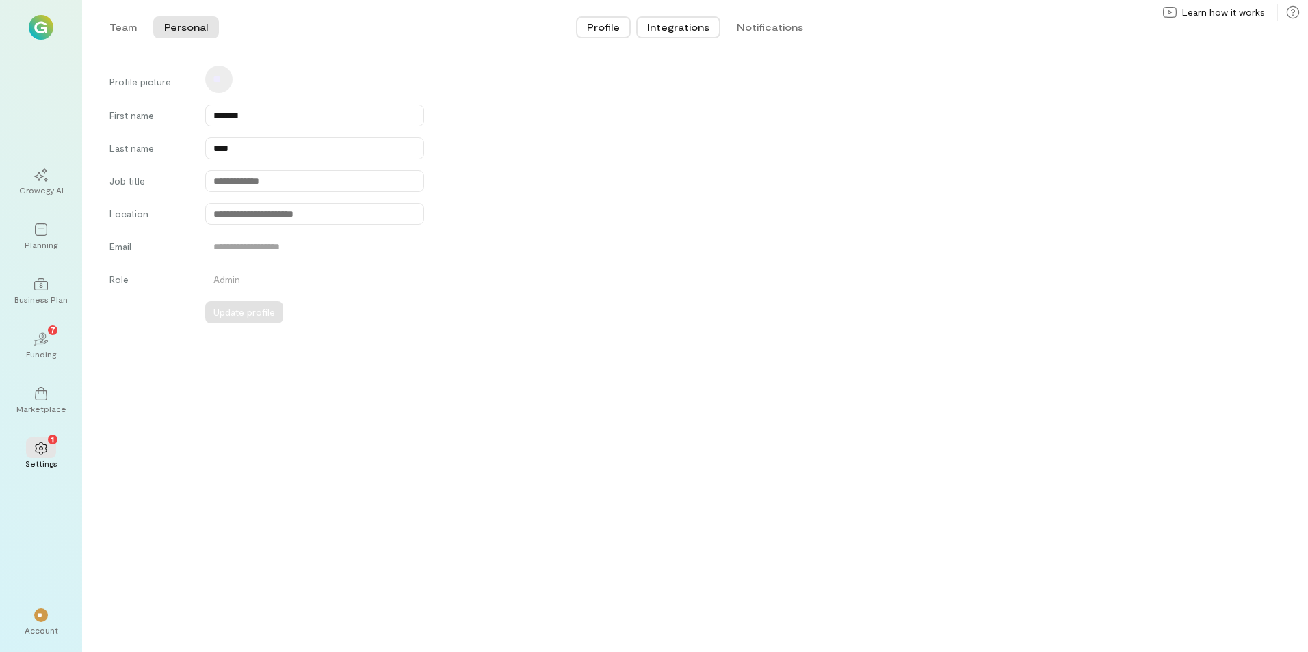
click at [669, 26] on button "Integrations" at bounding box center [678, 27] width 84 height 22
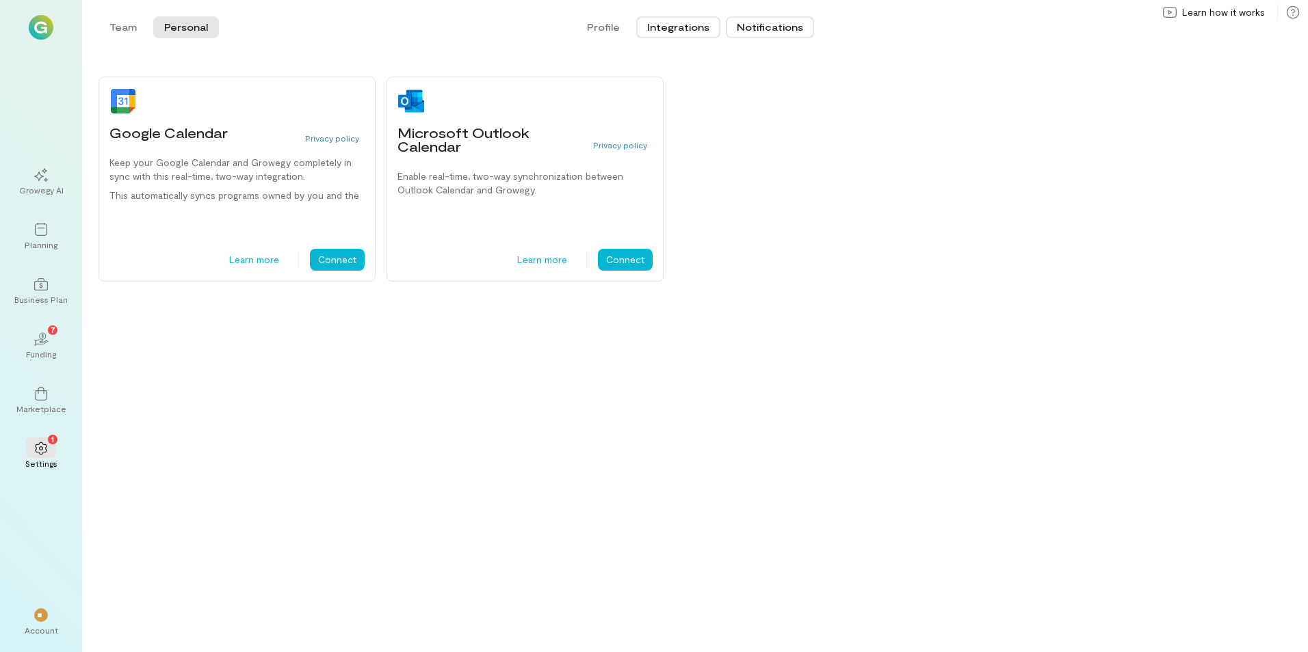
click at [750, 24] on button "Notifications" at bounding box center [770, 27] width 88 height 22
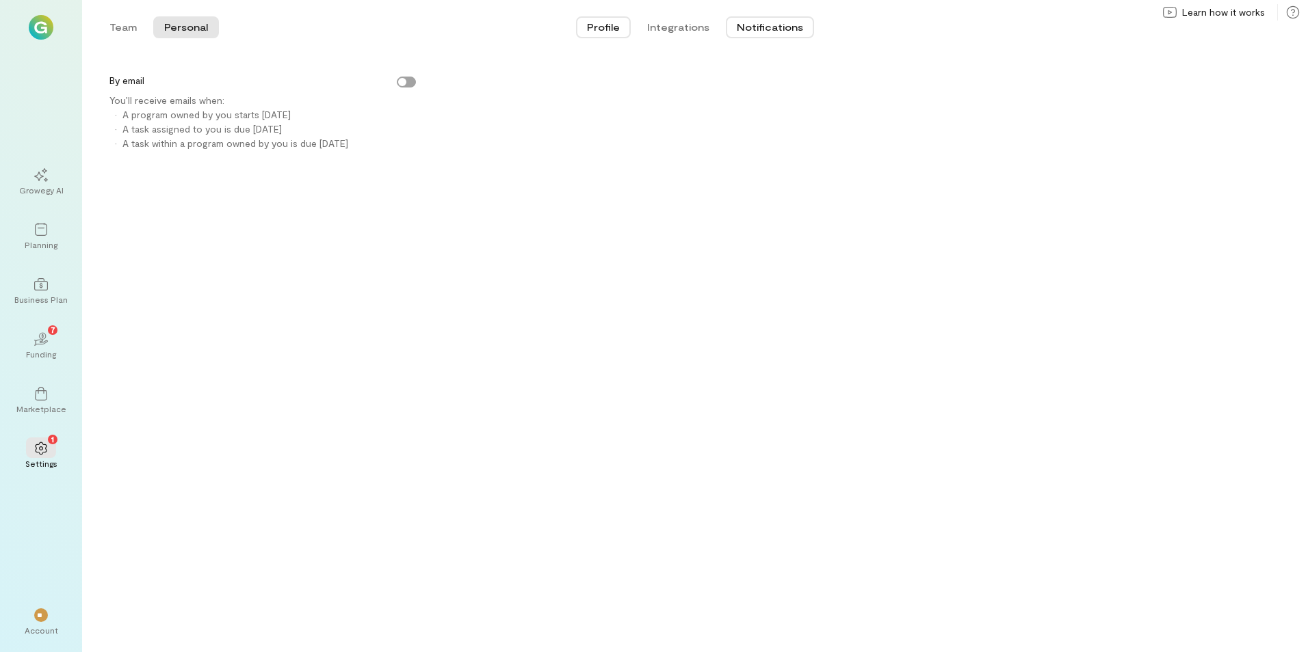
click at [602, 29] on button "Profile" at bounding box center [603, 27] width 55 height 22
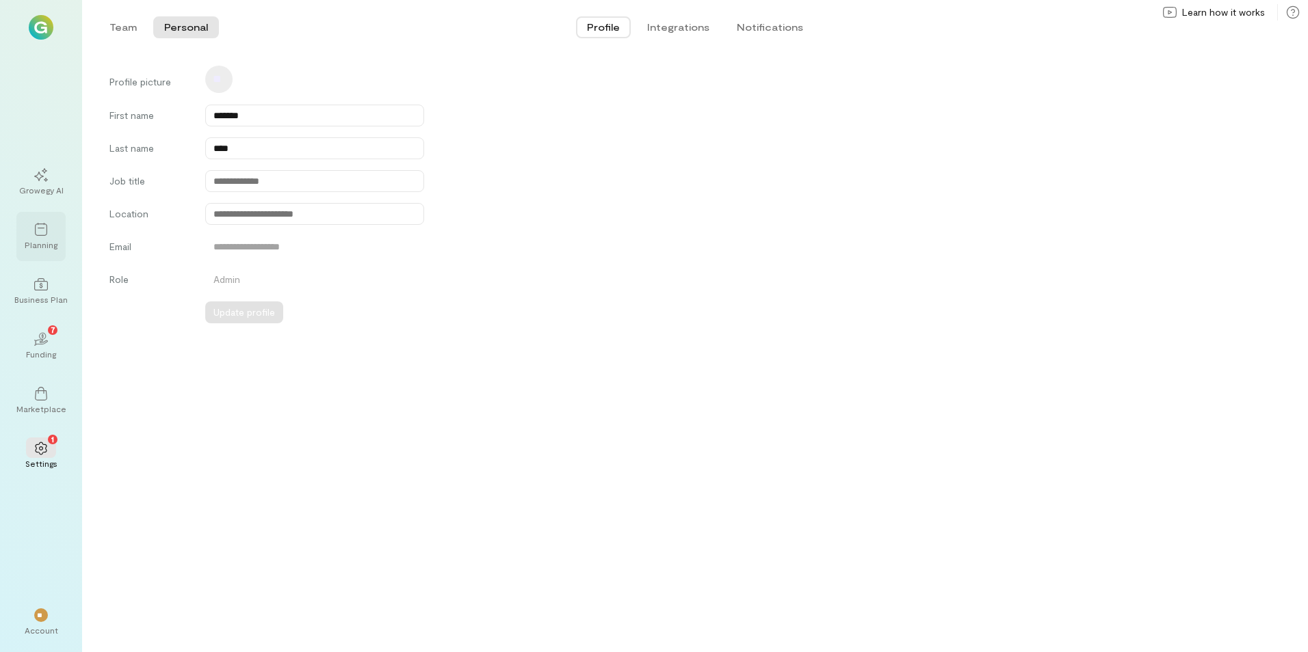
click at [36, 237] on div at bounding box center [41, 229] width 30 height 21
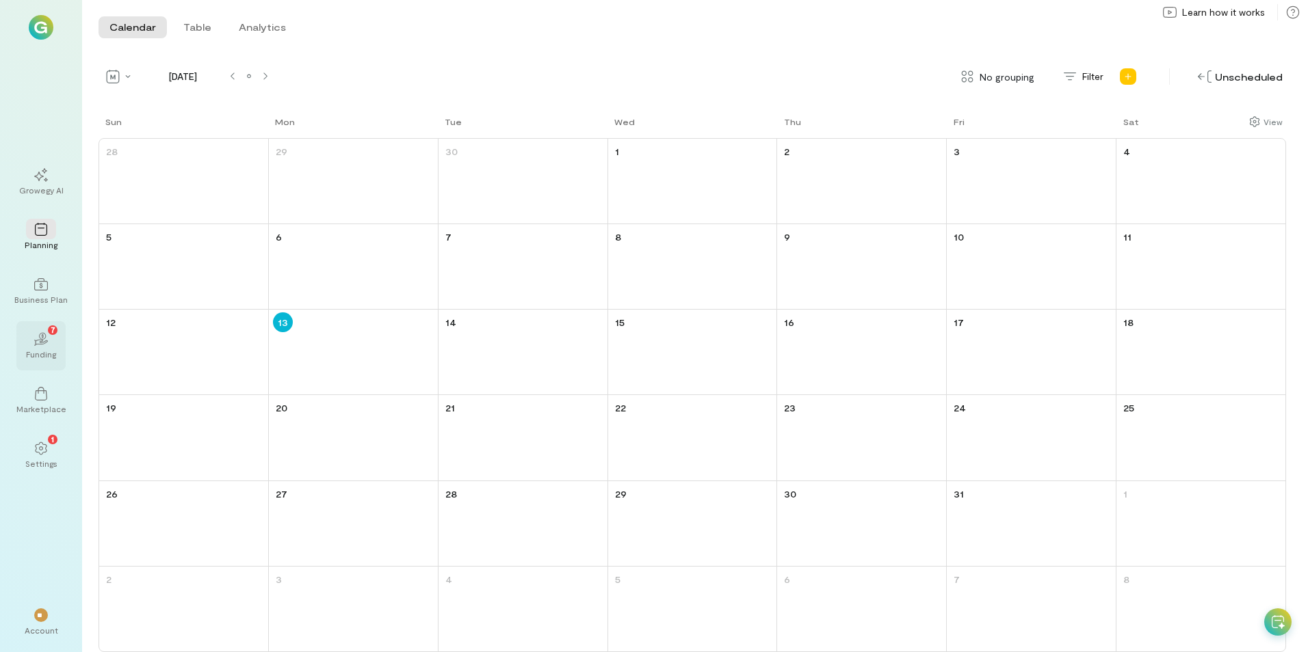
click at [47, 342] on icon at bounding box center [40, 343] width 15 height 6
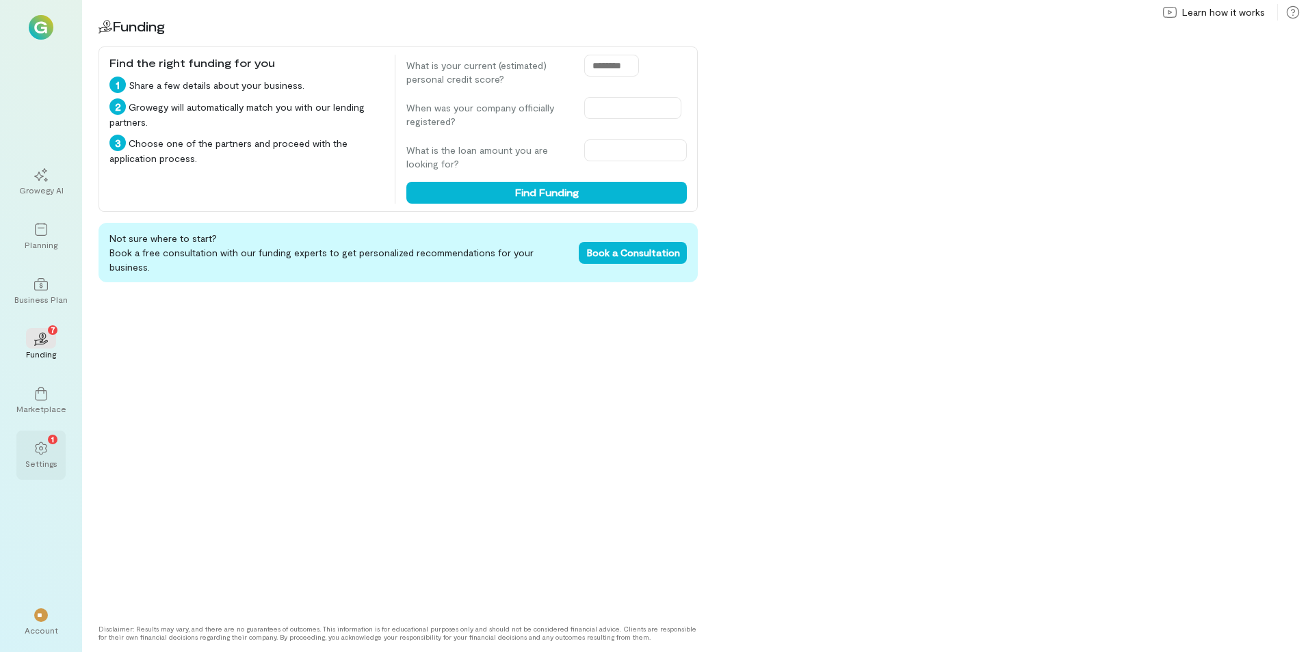
click at [40, 445] on icon at bounding box center [41, 449] width 14 height 14
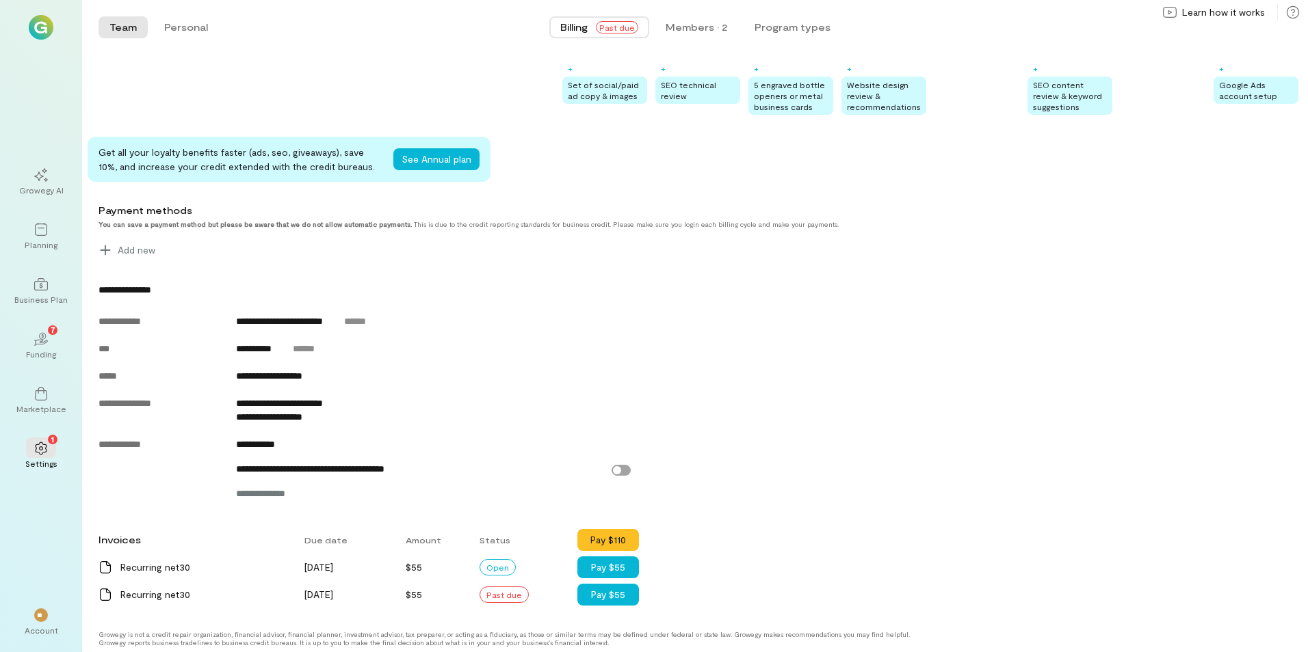
scroll to position [358, 0]
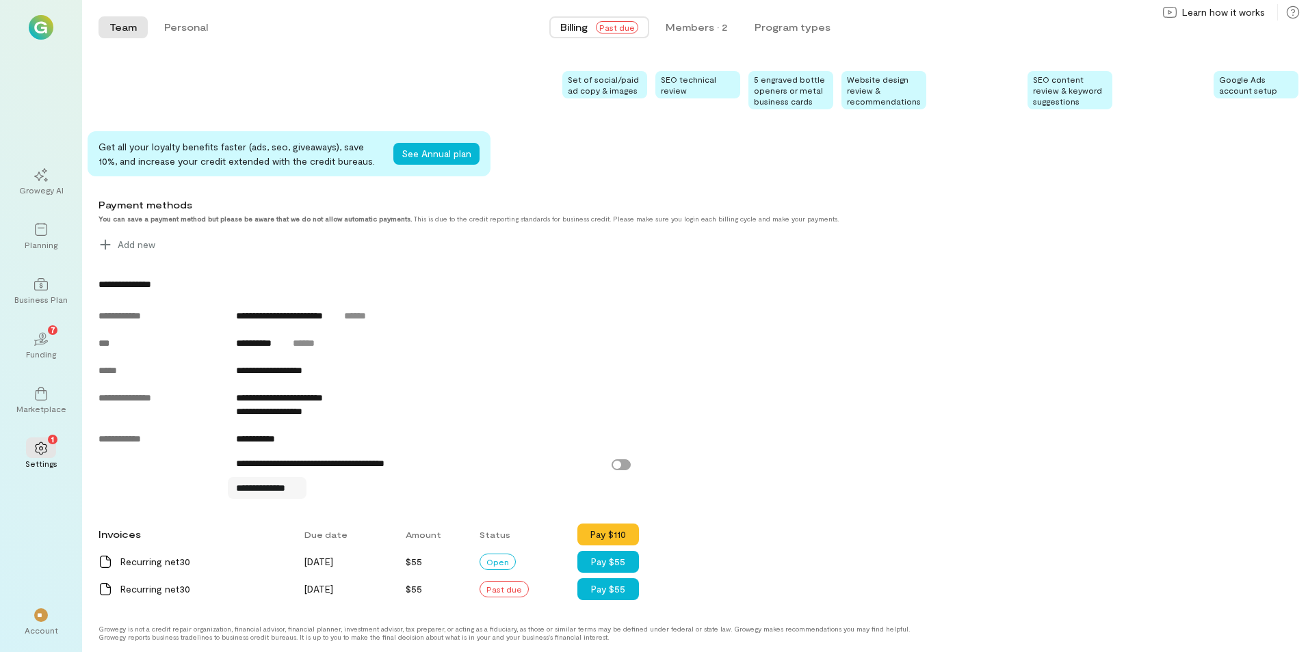
click at [268, 487] on span "**********" at bounding box center [267, 488] width 63 height 14
click at [160, 589] on div "Recurring net30" at bounding box center [204, 590] width 168 height 14
click at [47, 625] on div "Account" at bounding box center [42, 630] width 34 height 11
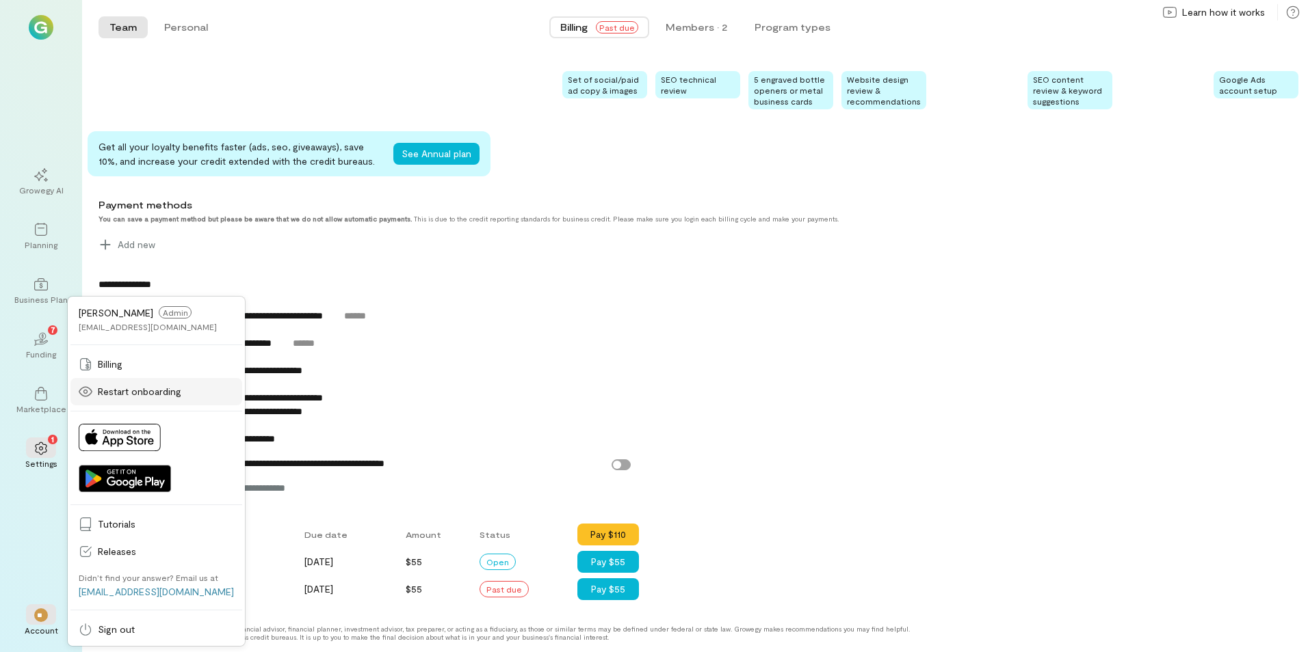
click at [114, 389] on span "Restart onboarding" at bounding box center [166, 392] width 136 height 14
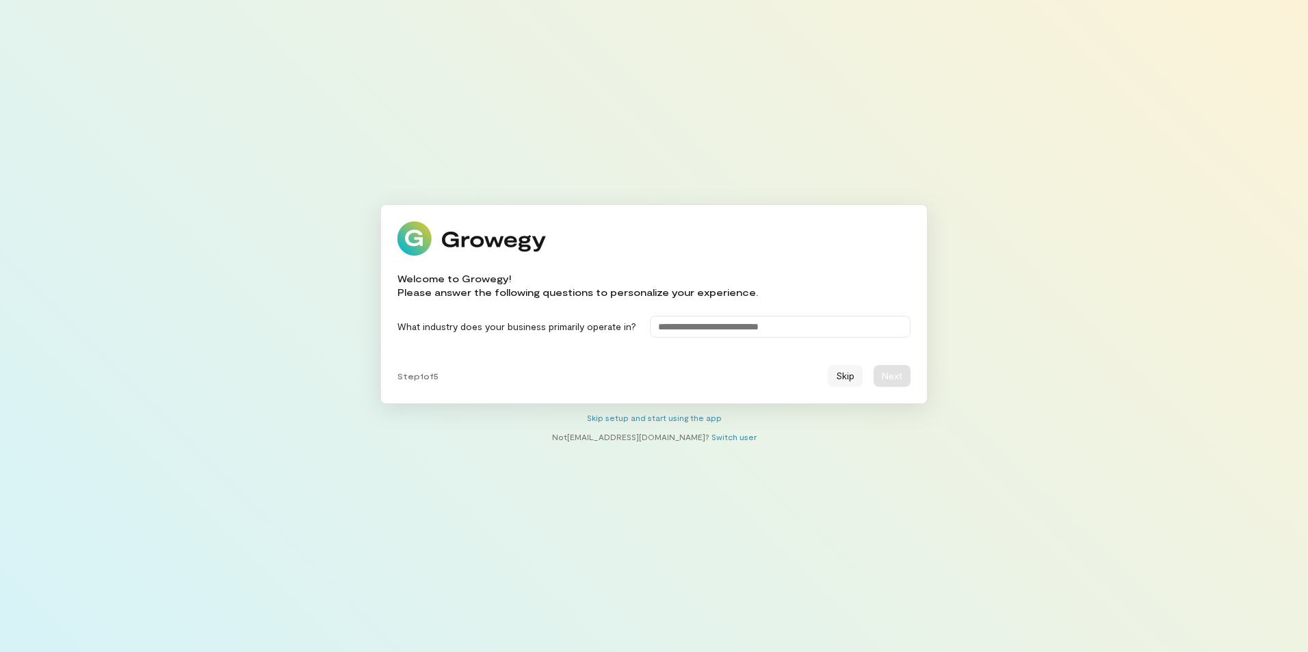
click at [855, 371] on button "Skip" at bounding box center [845, 376] width 35 height 22
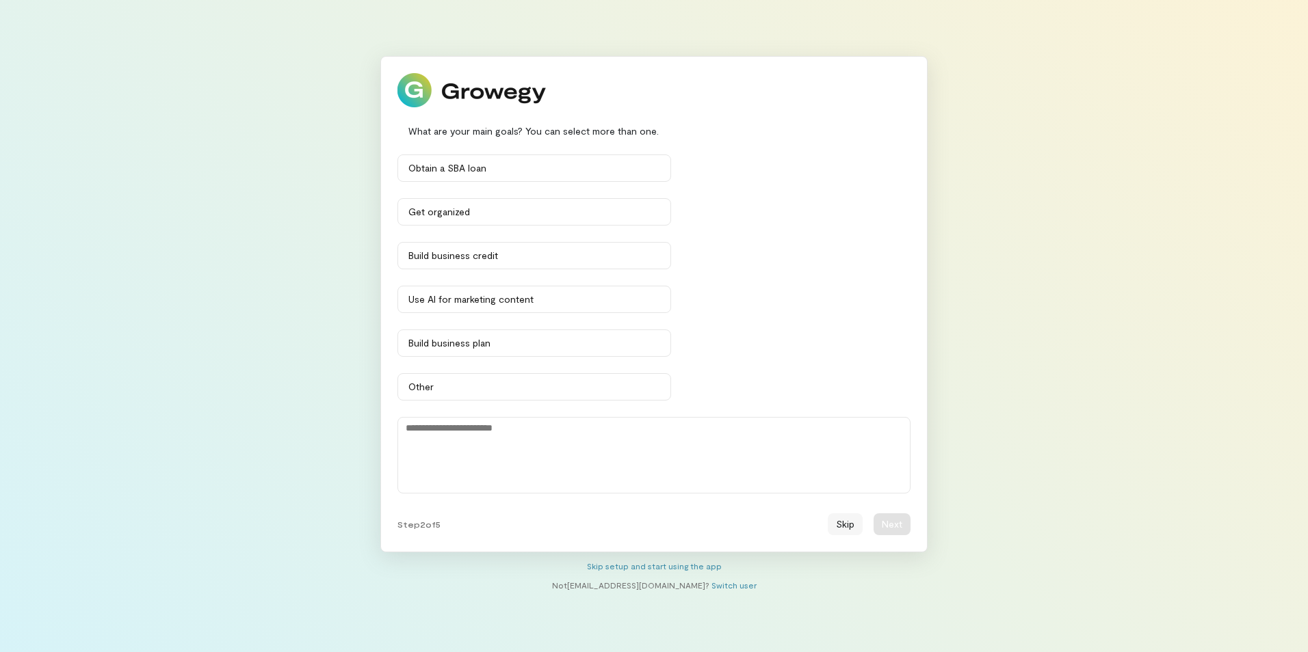
click at [840, 529] on button "Skip" at bounding box center [845, 525] width 35 height 22
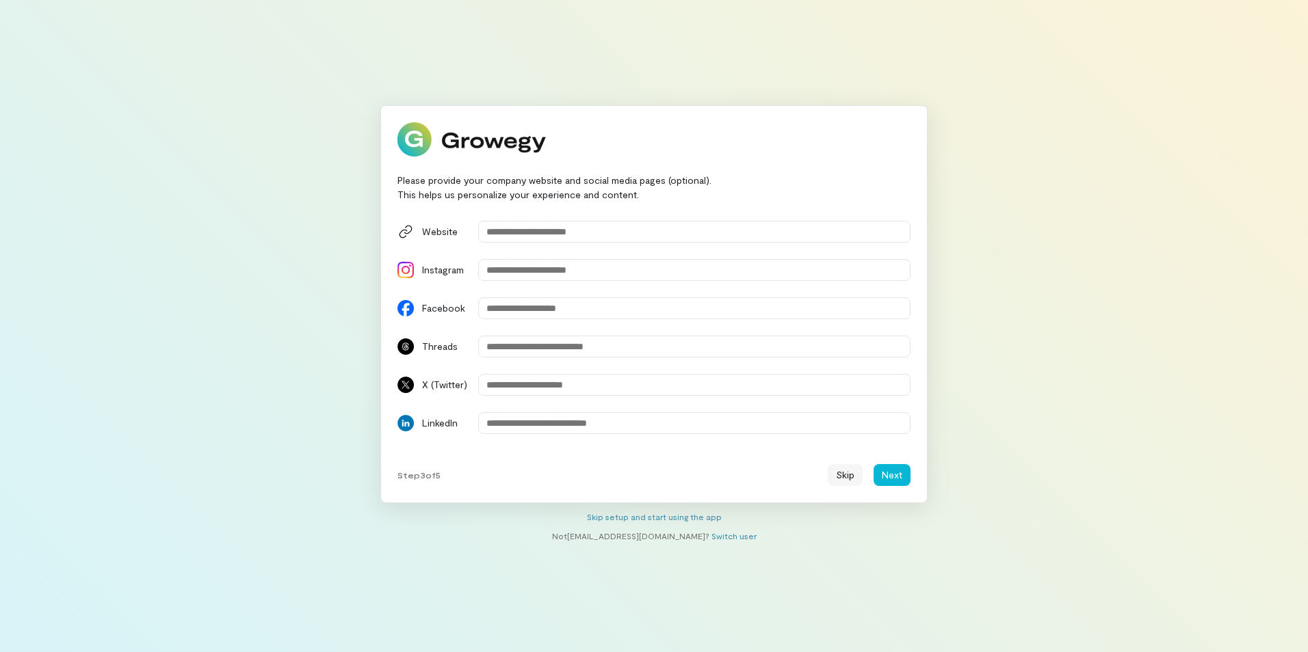
click at [847, 477] on button "Skip" at bounding box center [845, 475] width 35 height 22
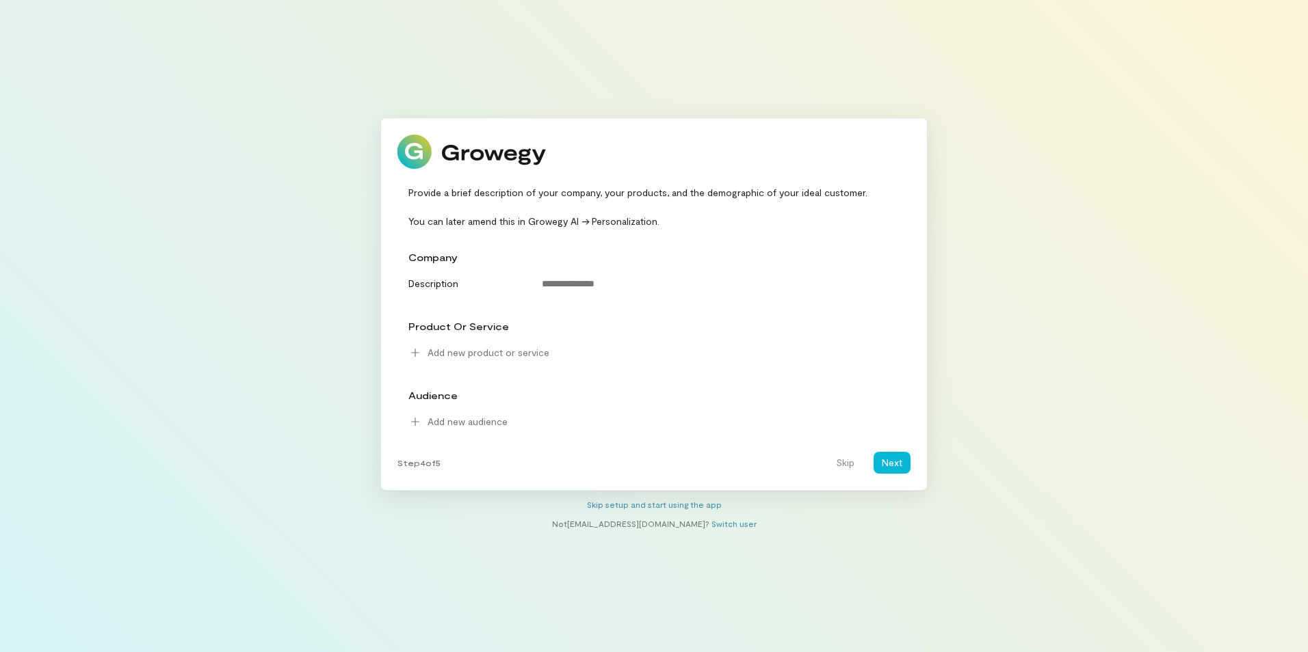
click at [847, 477] on div "Provide a brief description of your company, your products, and the demographic…" at bounding box center [653, 304] width 547 height 373
click at [844, 454] on button "Skip" at bounding box center [845, 463] width 35 height 22
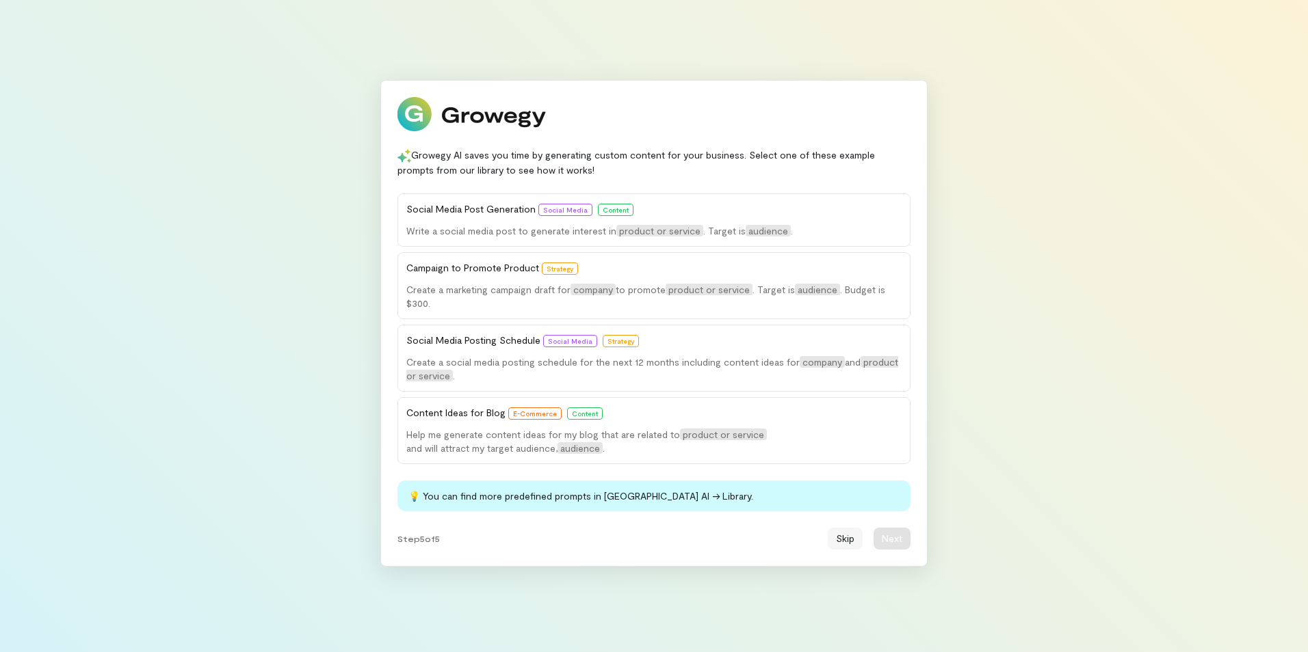
click at [845, 540] on button "Skip" at bounding box center [845, 539] width 35 height 22
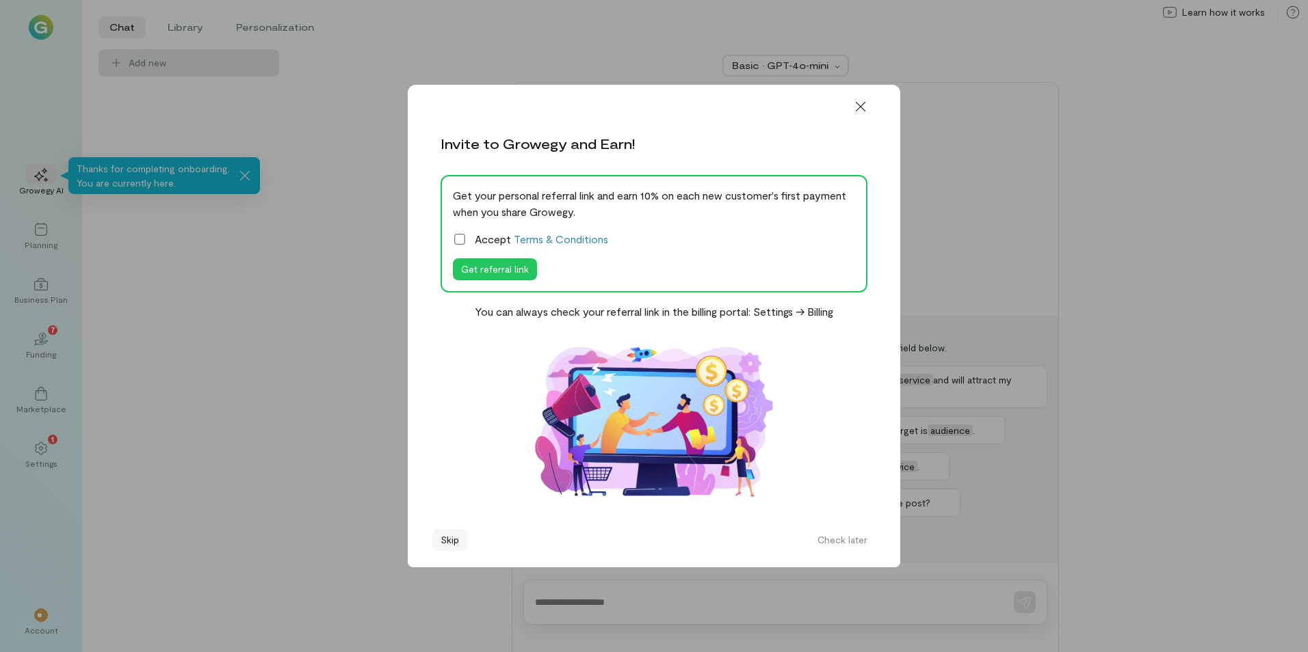
click at [455, 539] on button "Skip" at bounding box center [449, 540] width 35 height 22
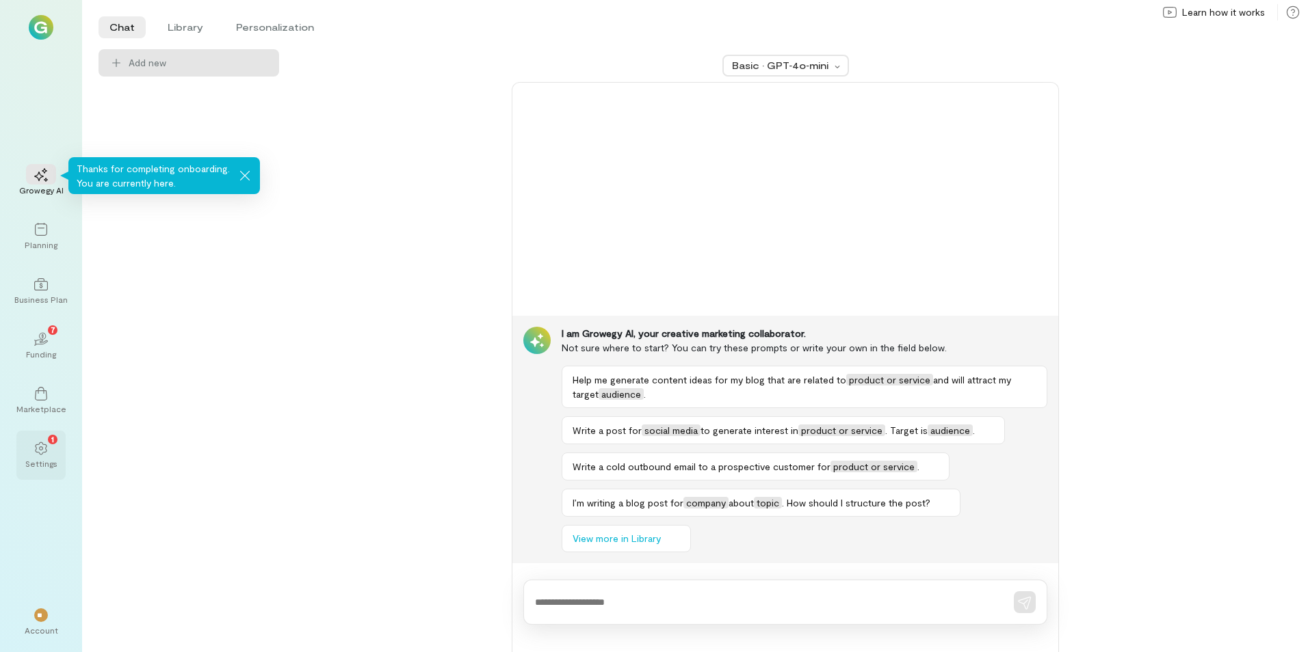
click at [44, 449] on icon at bounding box center [41, 449] width 14 height 14
